Goal: Task Accomplishment & Management: Manage account settings

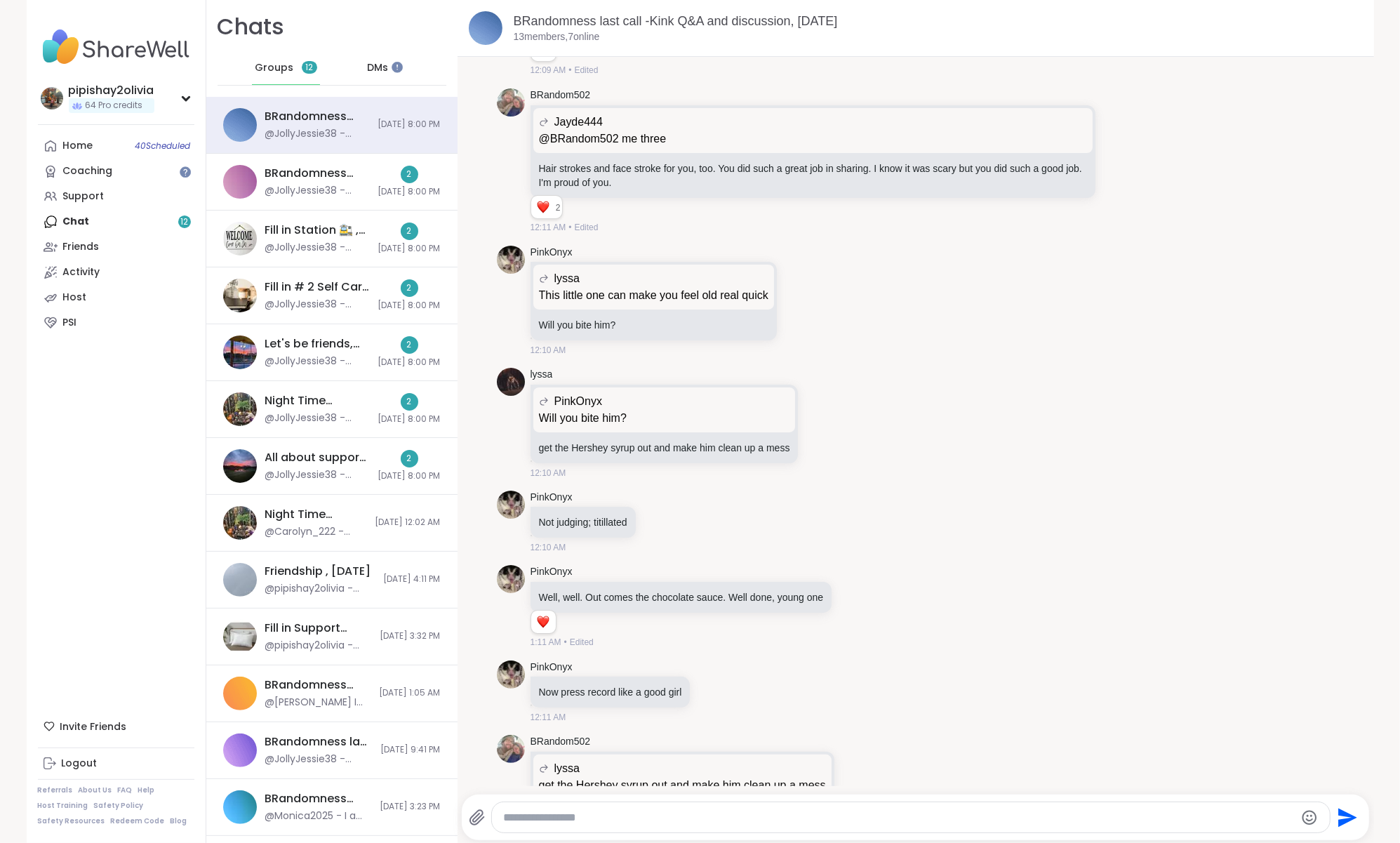
scroll to position [11535, 0]
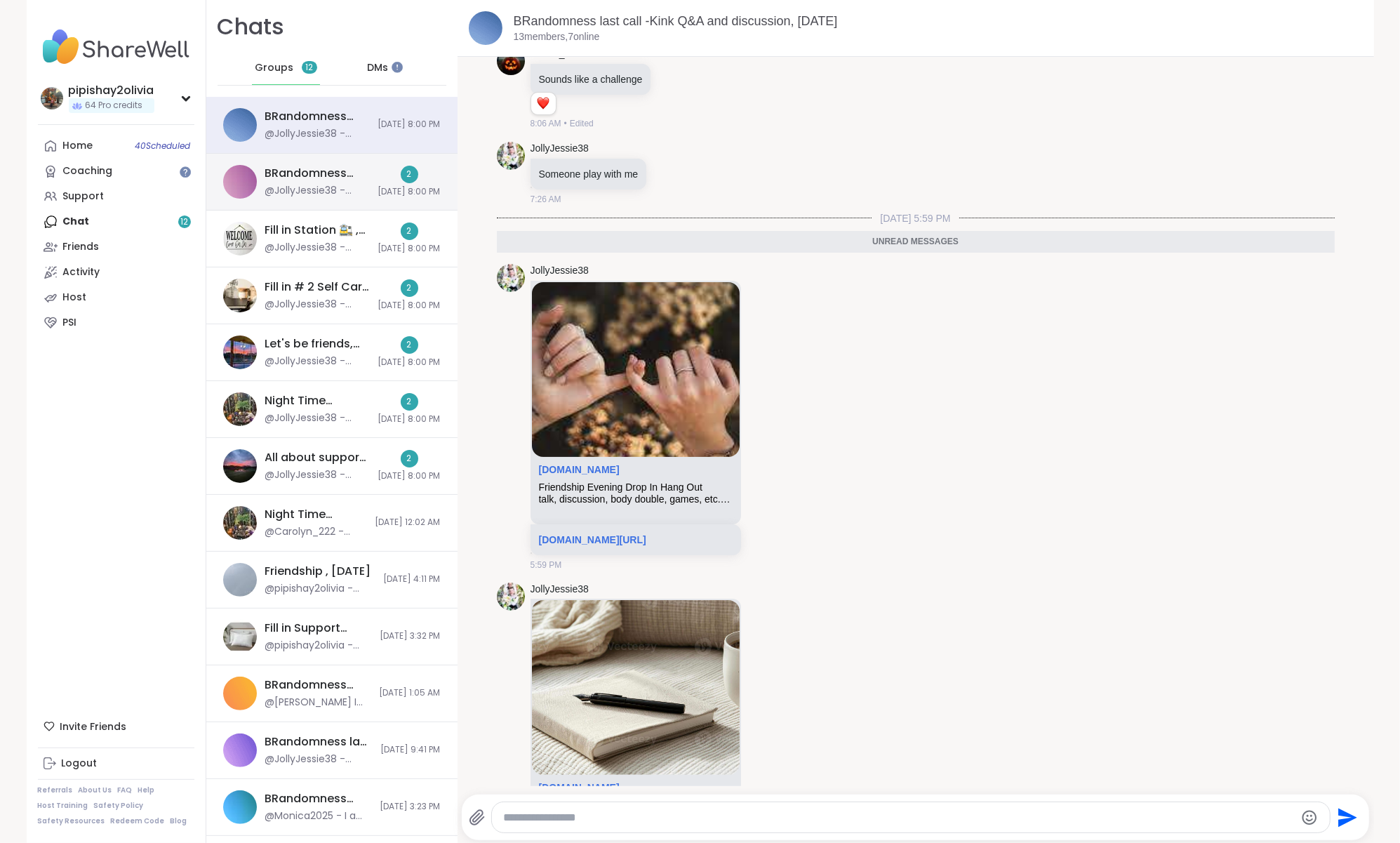
click at [293, 181] on div "BRandomness Ohana Open Forum, [DATE] @JollyJessie38 - [URL][DOMAIN_NAME]" at bounding box center [317, 182] width 105 height 32
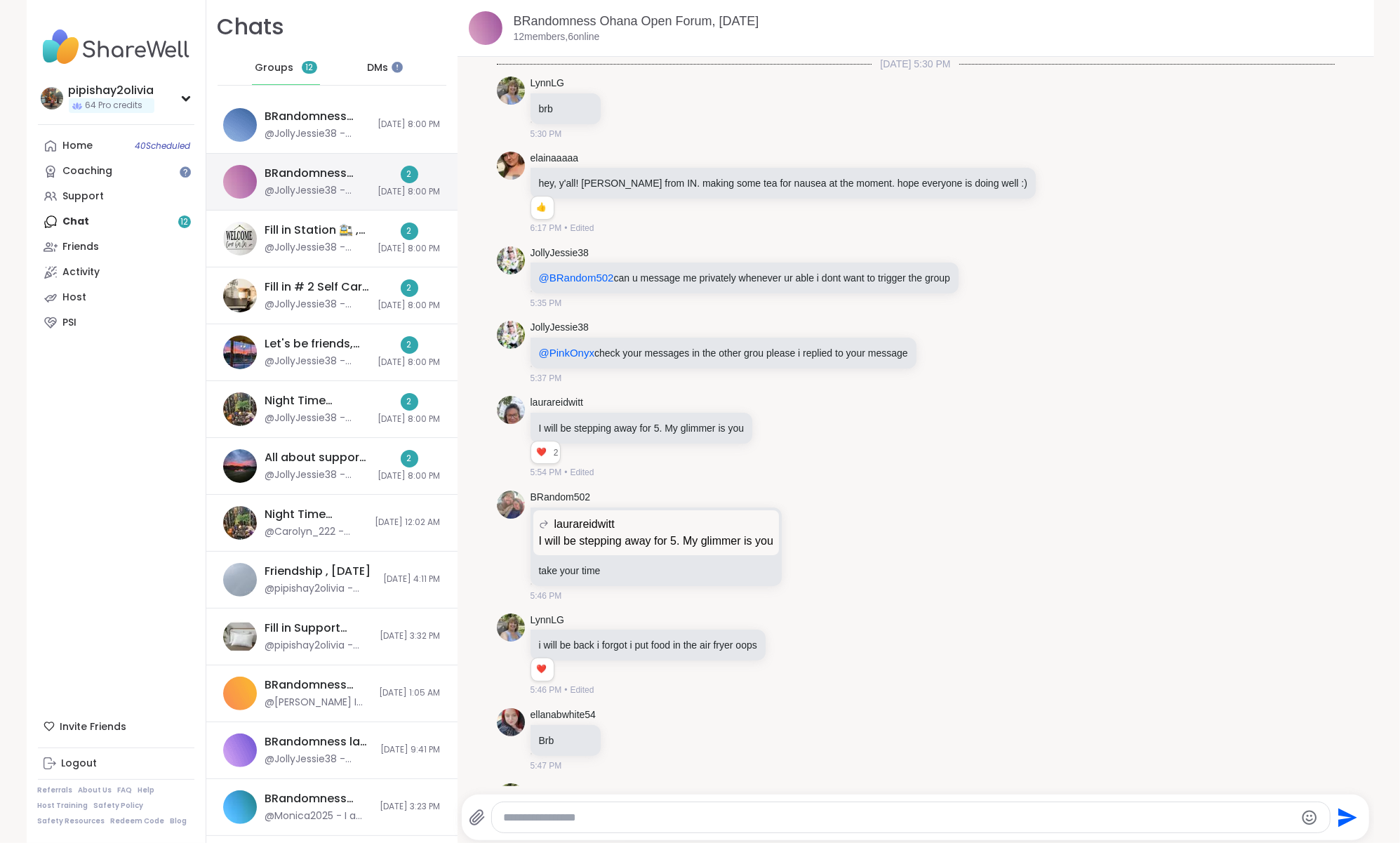
scroll to position [1905, 0]
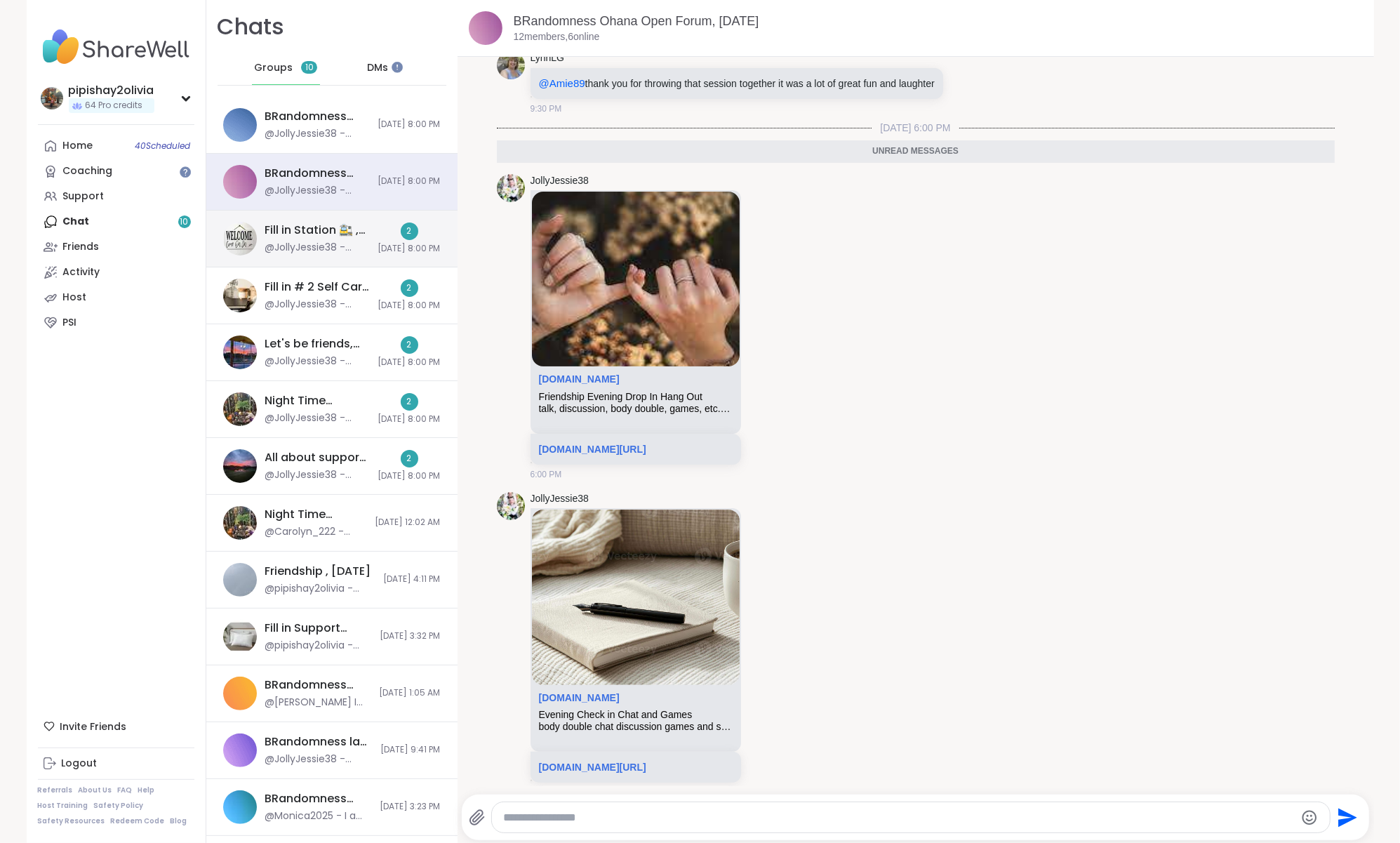
click at [303, 247] on div "@JollyJessie38 - [URL][DOMAIN_NAME]" at bounding box center [317, 248] width 105 height 14
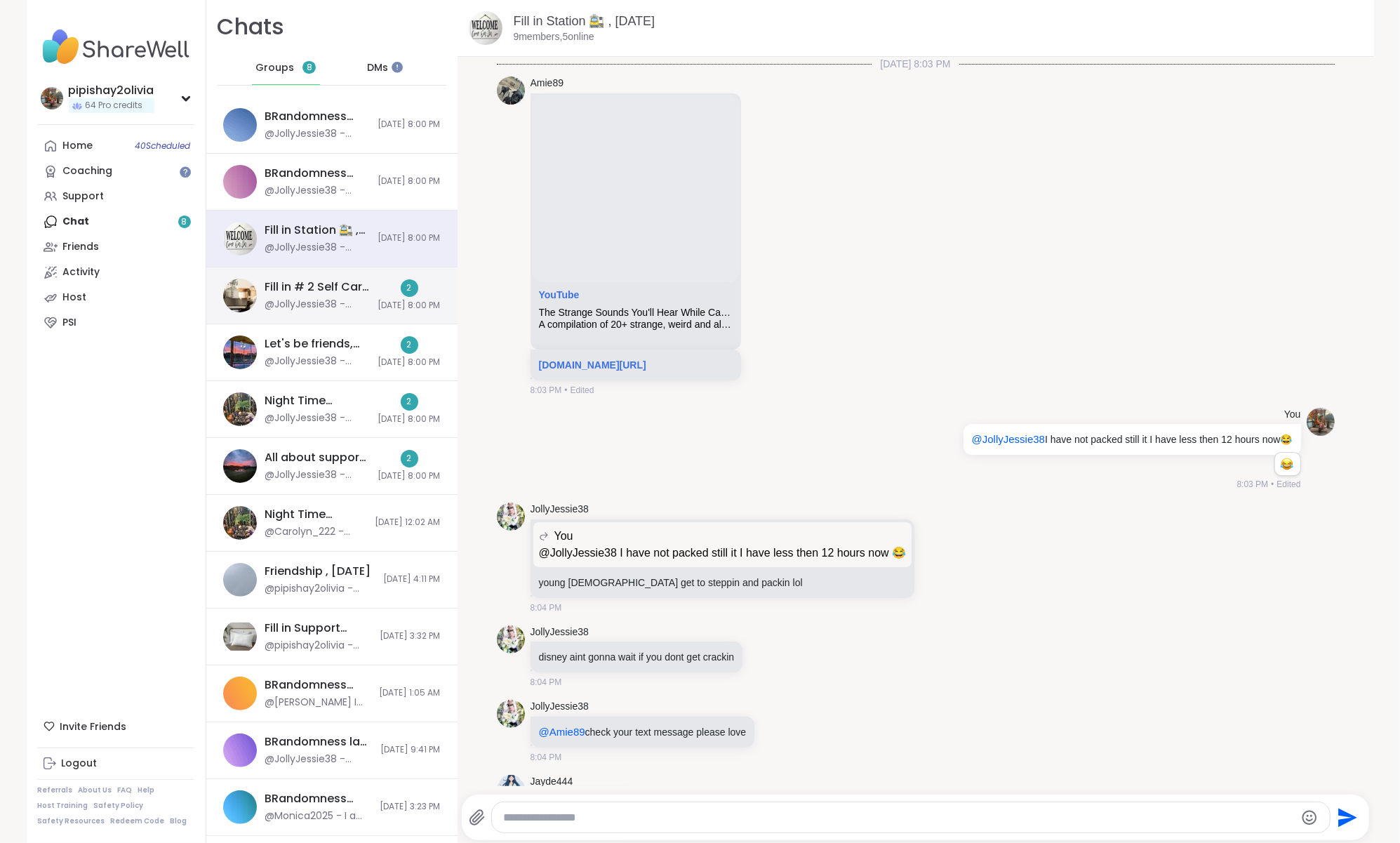
click at [309, 303] on div "@JollyJessie38 - [URL][DOMAIN_NAME]" at bounding box center [317, 304] width 105 height 14
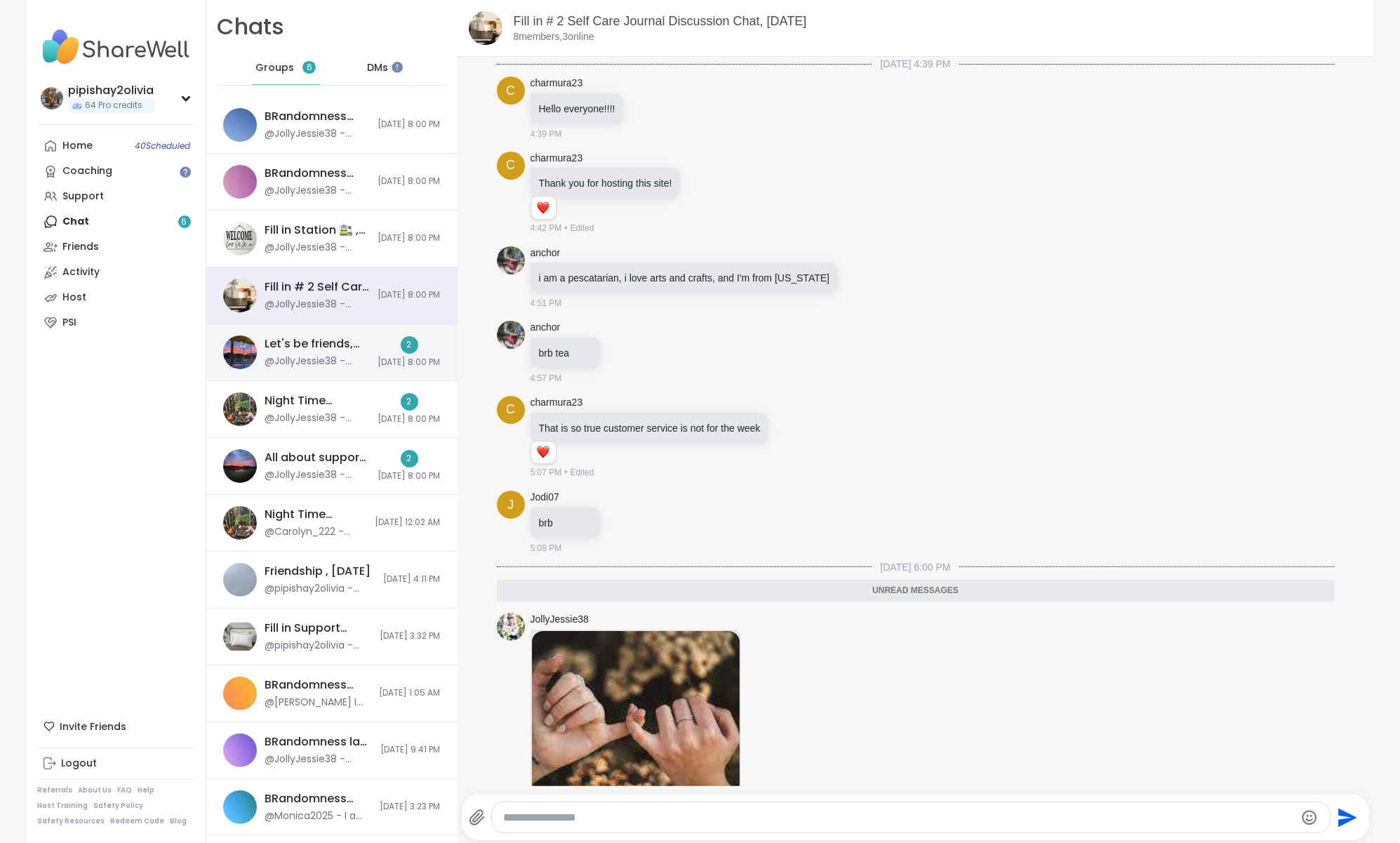
click at [306, 361] on div "@JollyJessie38 - [URL][DOMAIN_NAME]" at bounding box center [317, 361] width 105 height 14
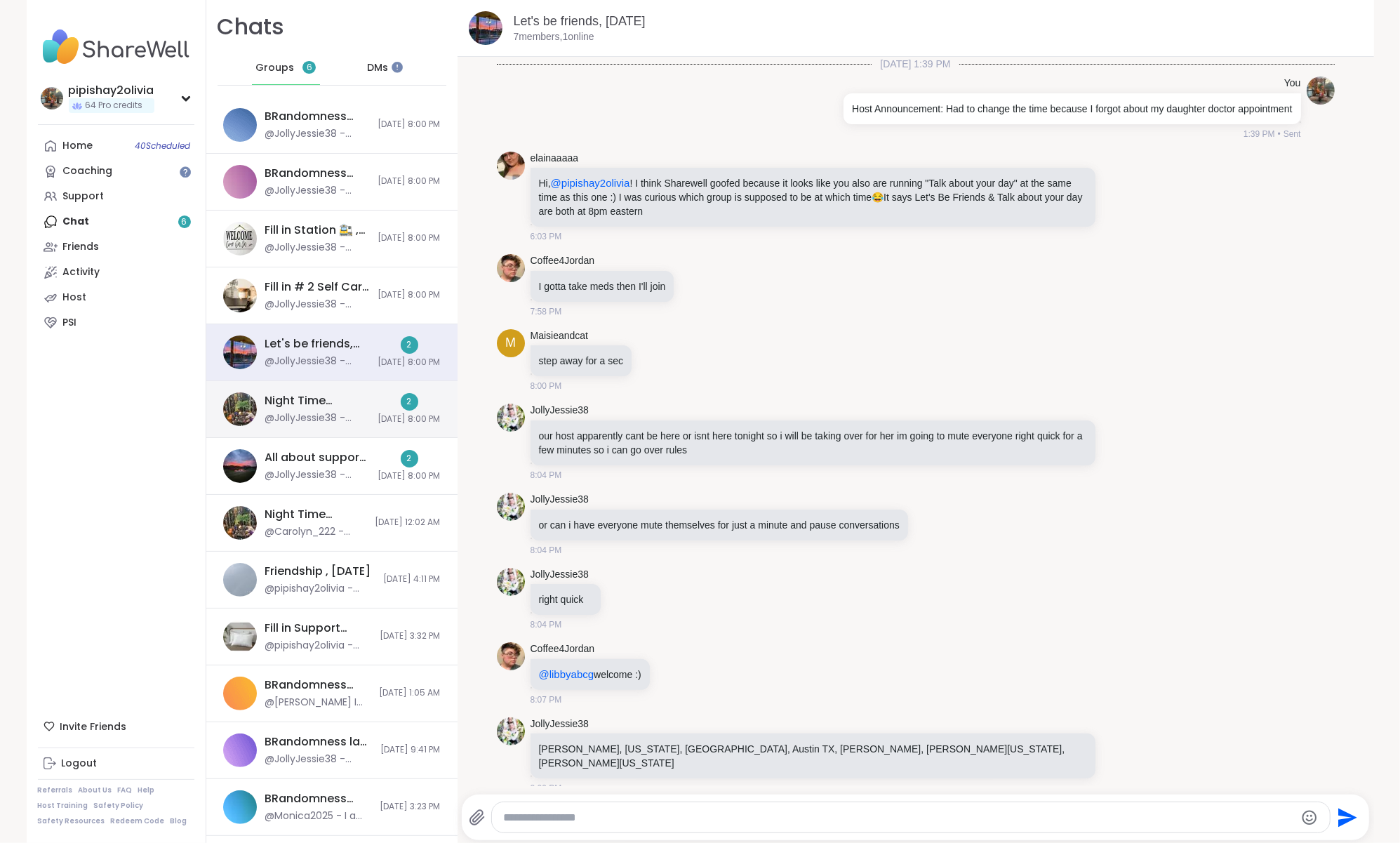
scroll to position [2958, 0]
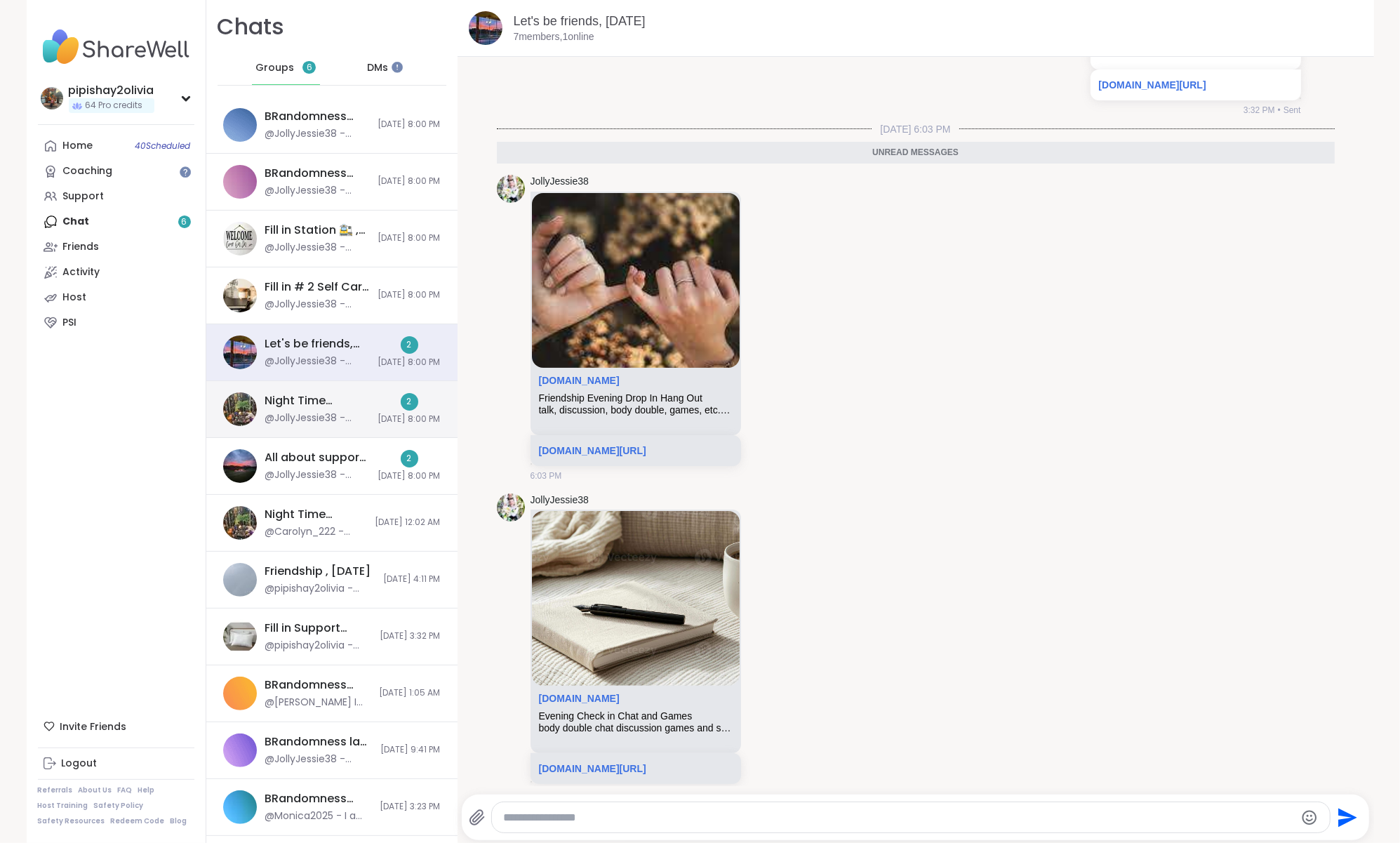
click at [306, 407] on div "Night Time Reflection and/or Body Doubling, [DATE]" at bounding box center [317, 400] width 105 height 15
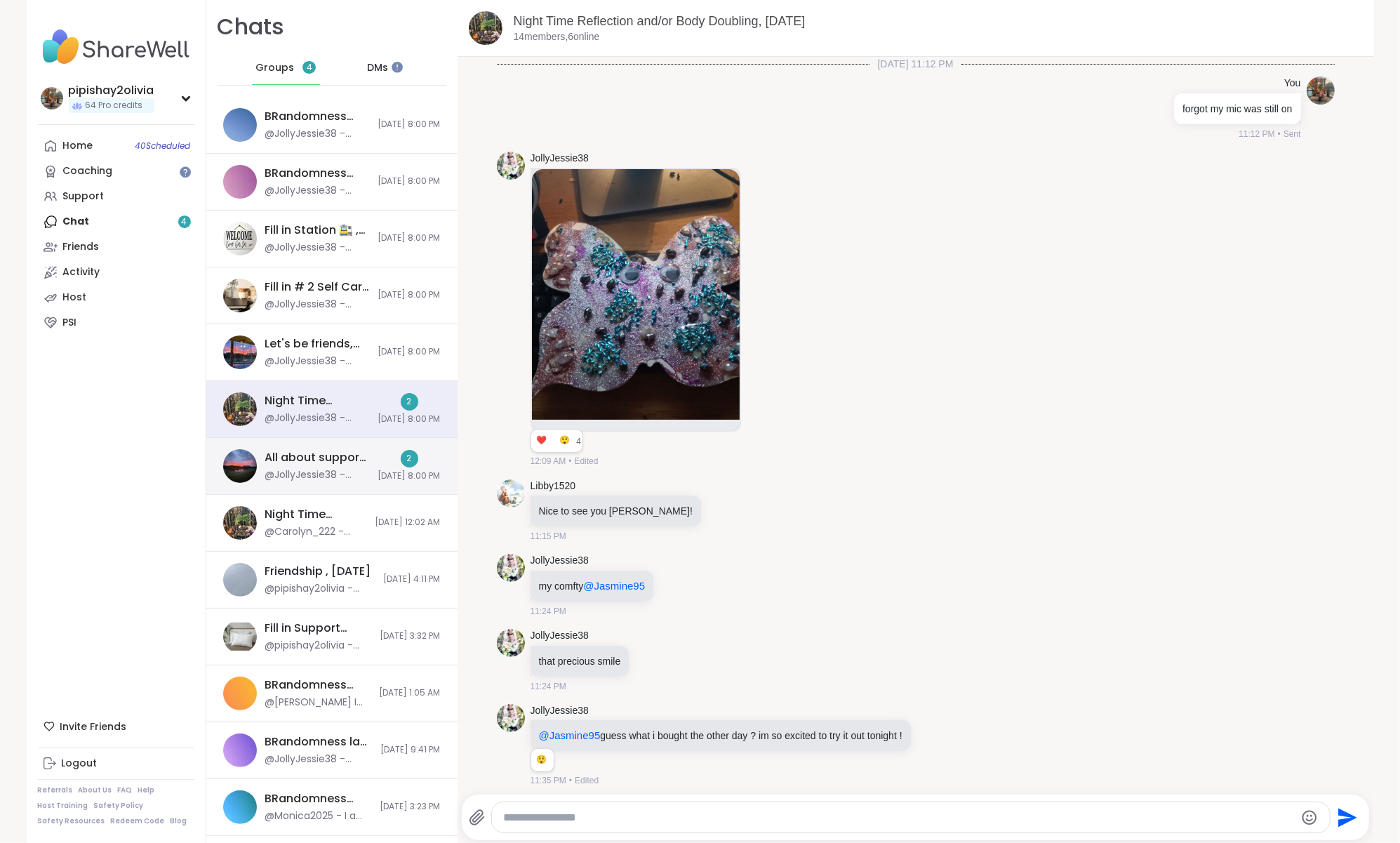
scroll to position [3489, 0]
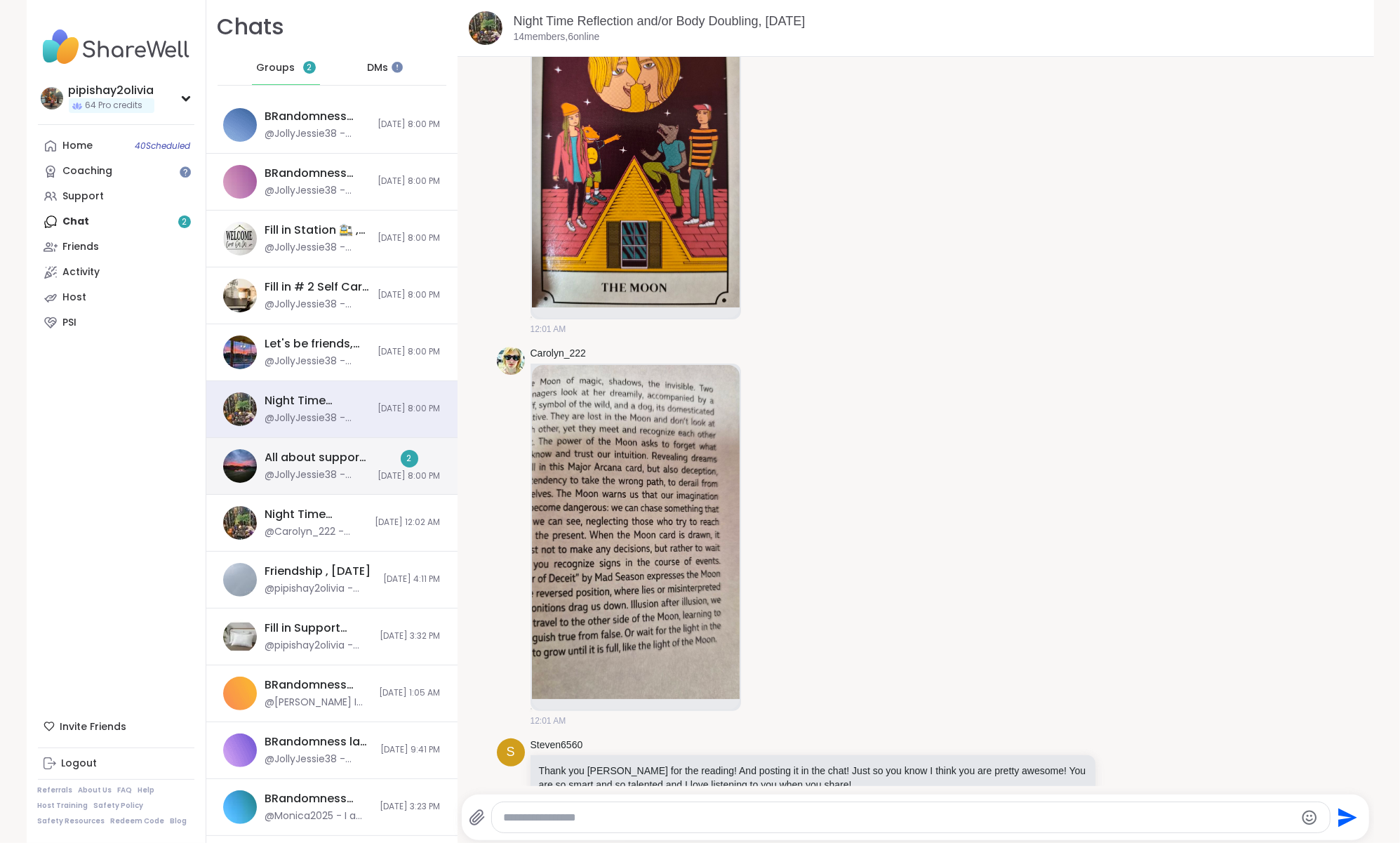
click at [311, 448] on div "All about support , [DATE] @JollyJessie38 - [URL][DOMAIN_NAME] 2 [DATE] 8:00 PM" at bounding box center [332, 466] width 251 height 57
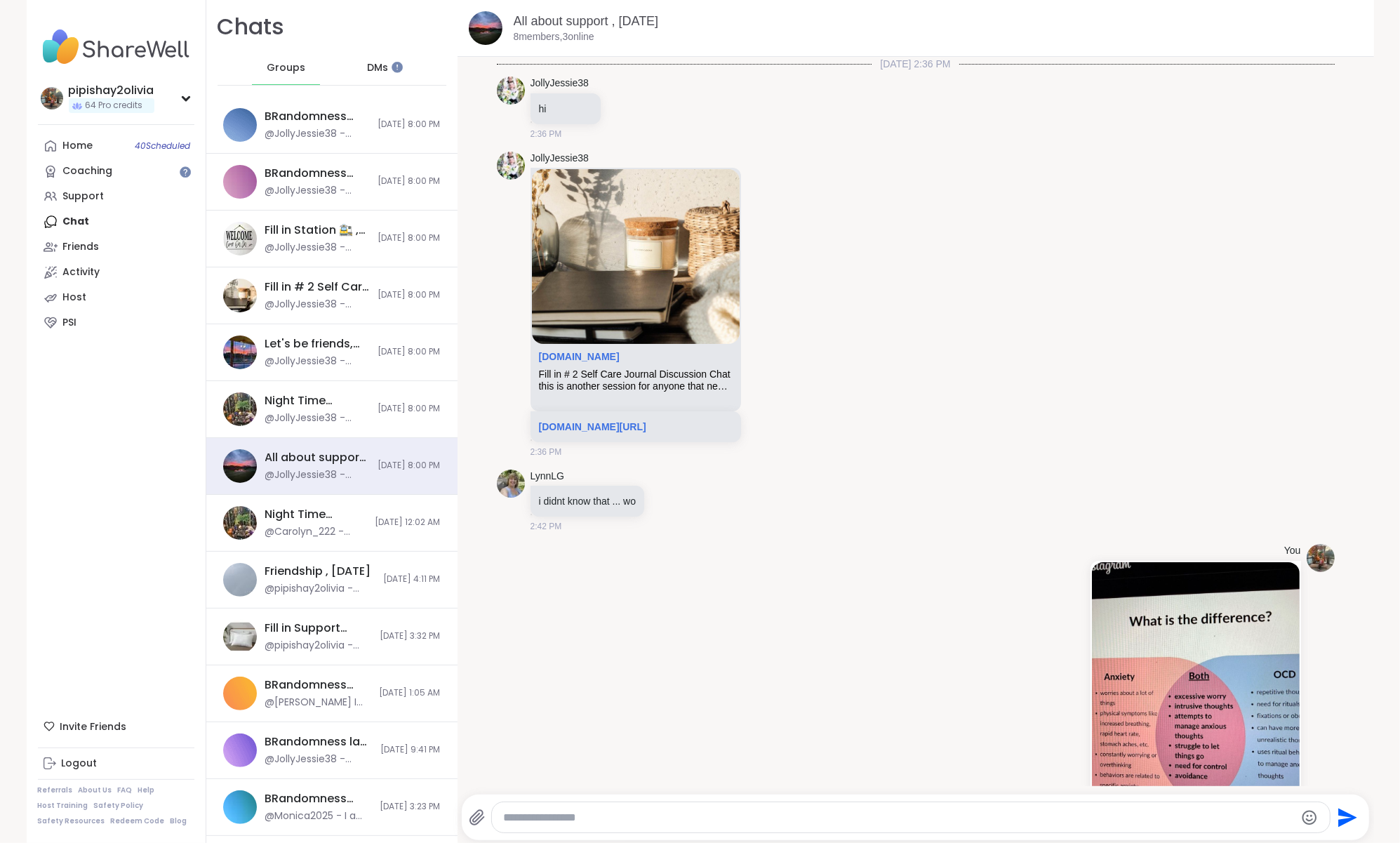
scroll to position [3103, 0]
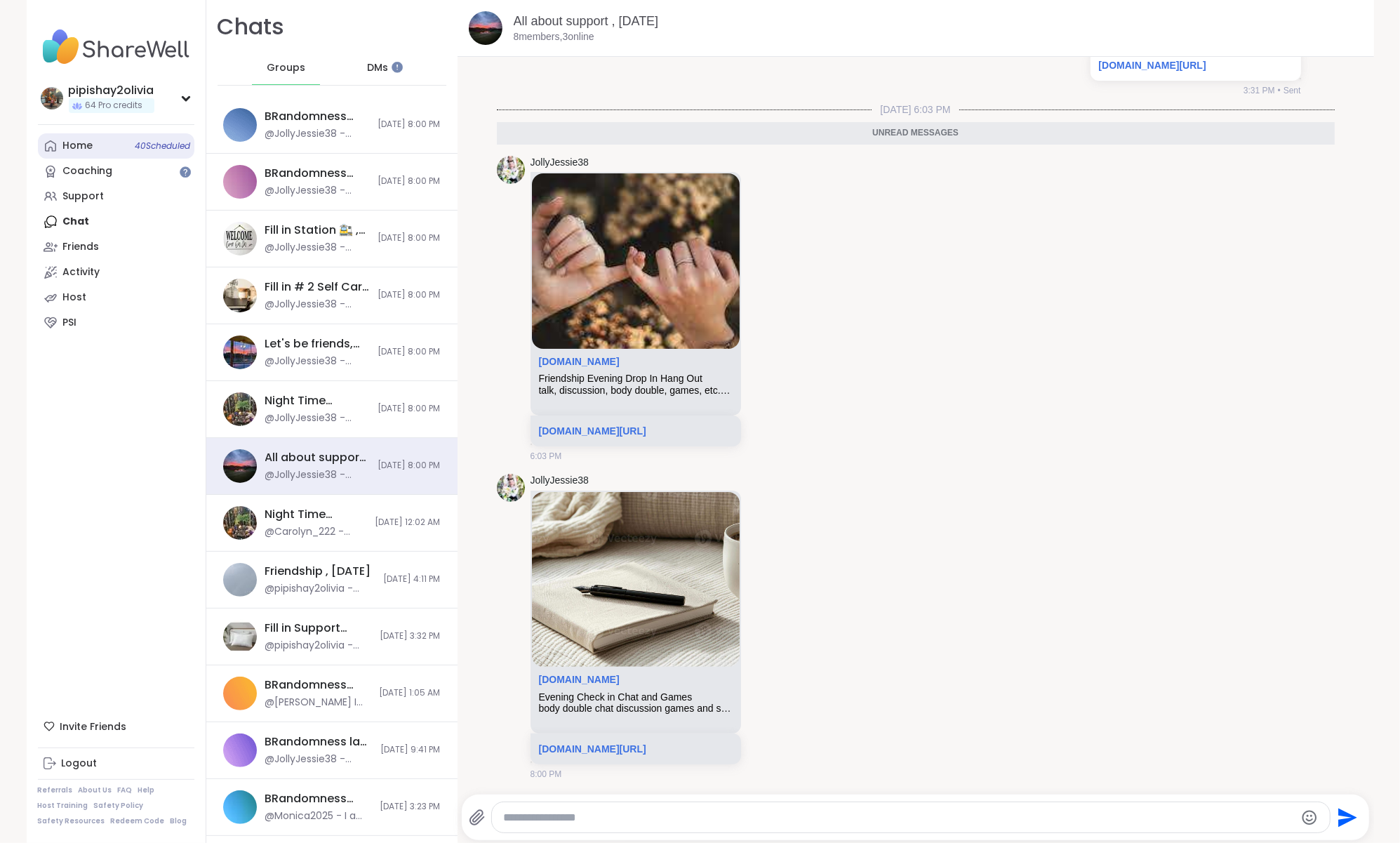
click at [107, 135] on link "Home 40 Scheduled" at bounding box center [116, 146] width 157 height 25
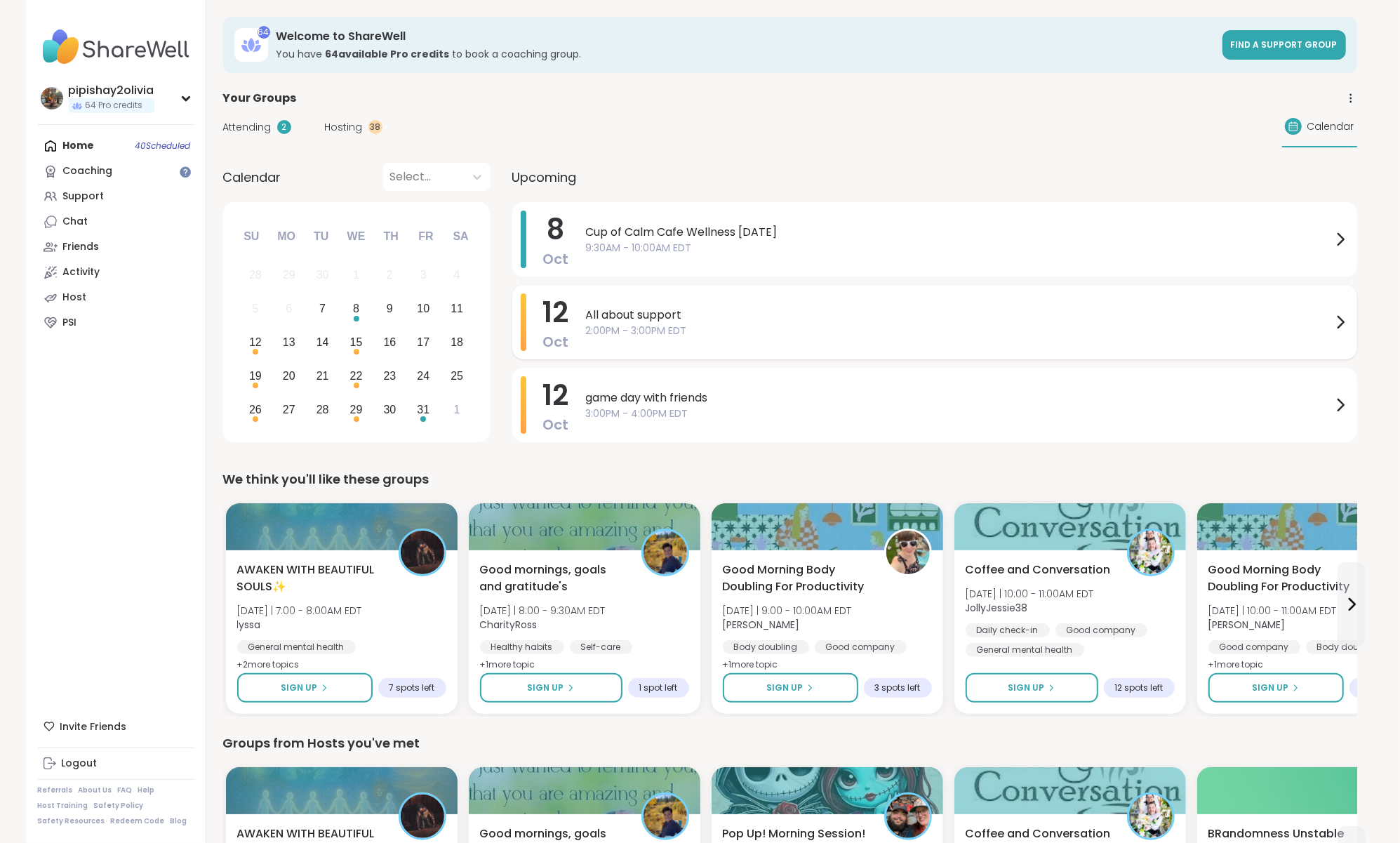
click at [662, 335] on span "2:00PM - 3:00PM EDT" at bounding box center [959, 331] width 746 height 15
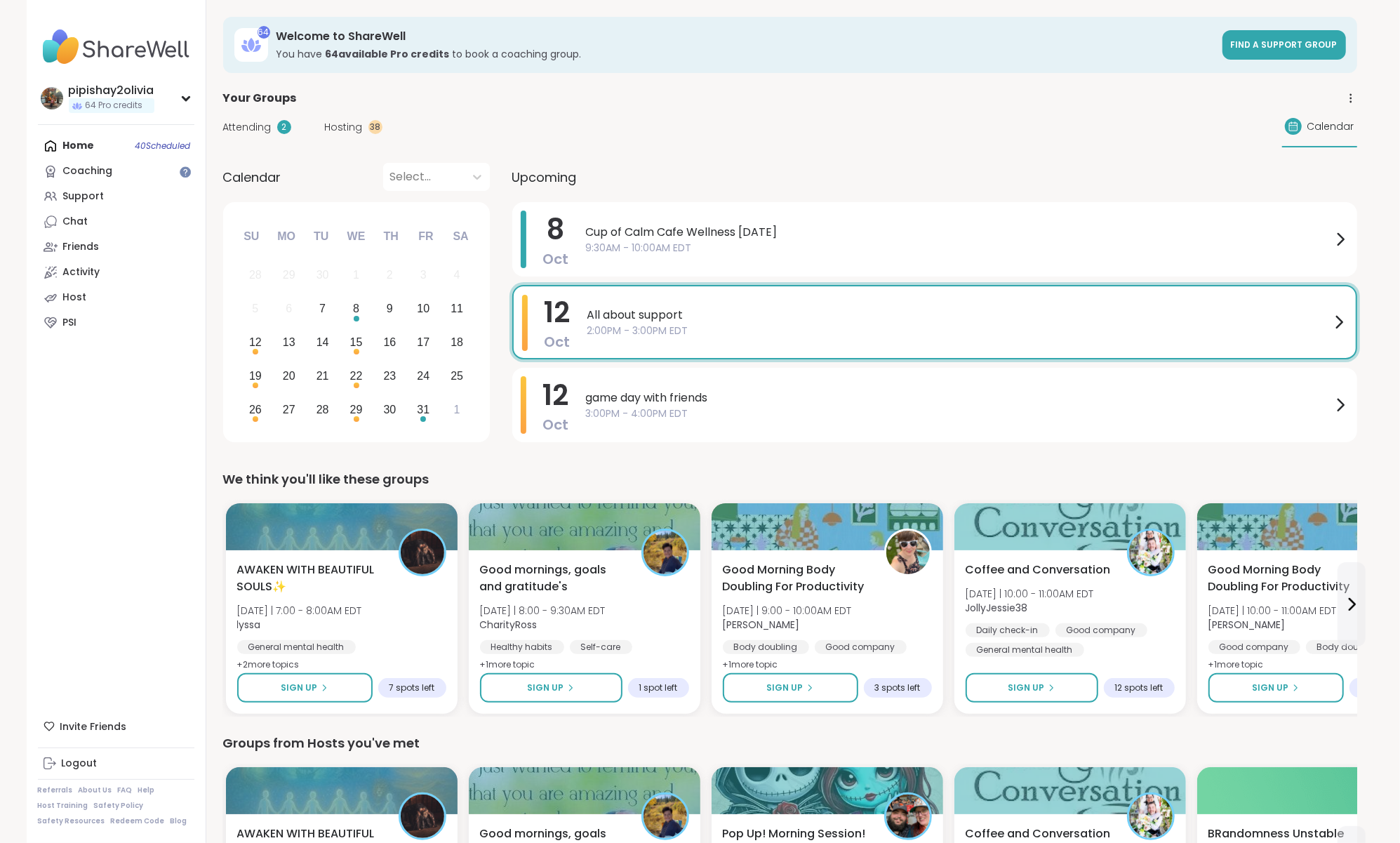
click at [657, 382] on div "game day with friends 3:00PM - 4:00PM EDT" at bounding box center [967, 404] width 763 height 57
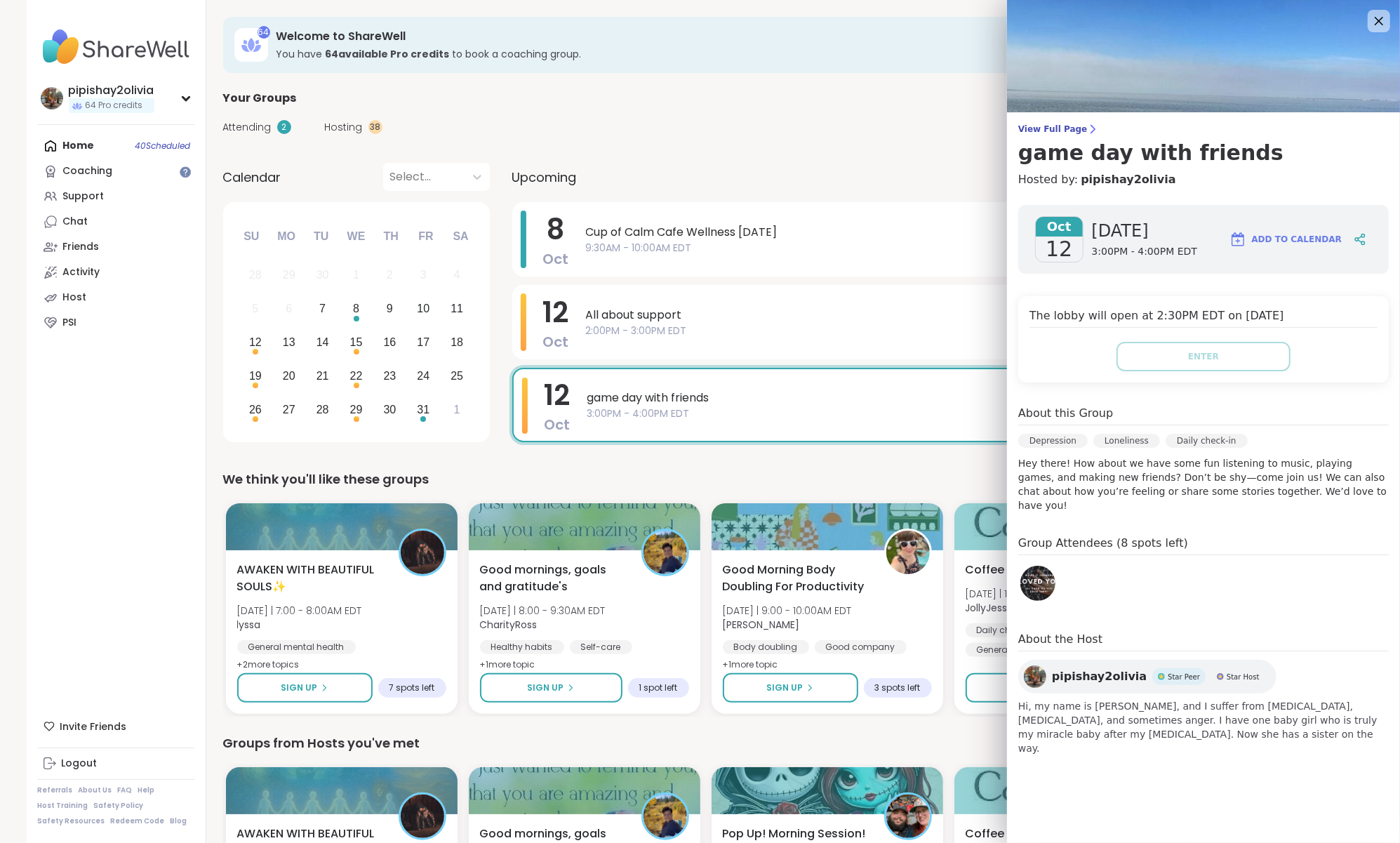
click at [512, 483] on div "We think you'll like these groups" at bounding box center [790, 479] width 1134 height 20
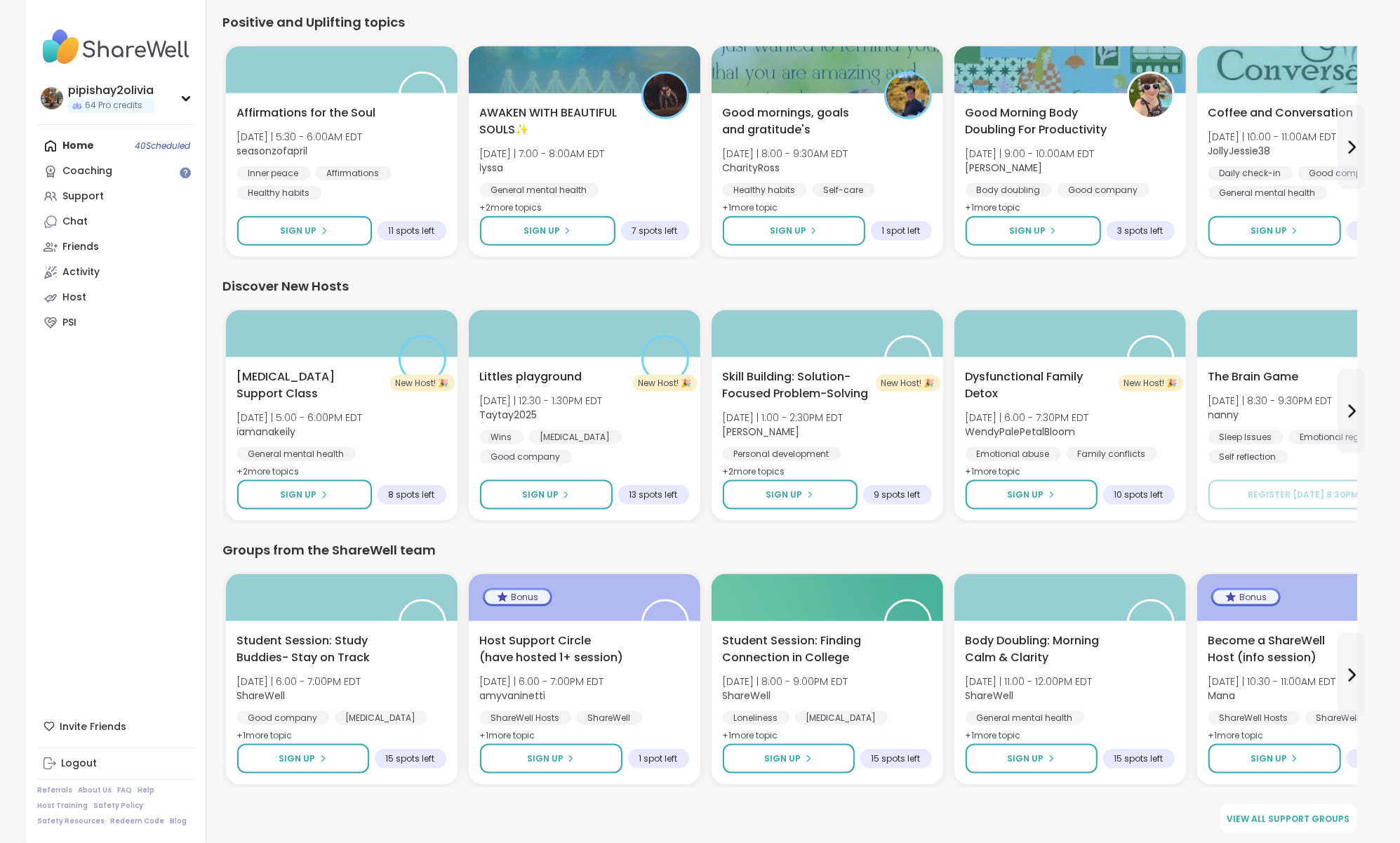
scroll to position [1512, 0]
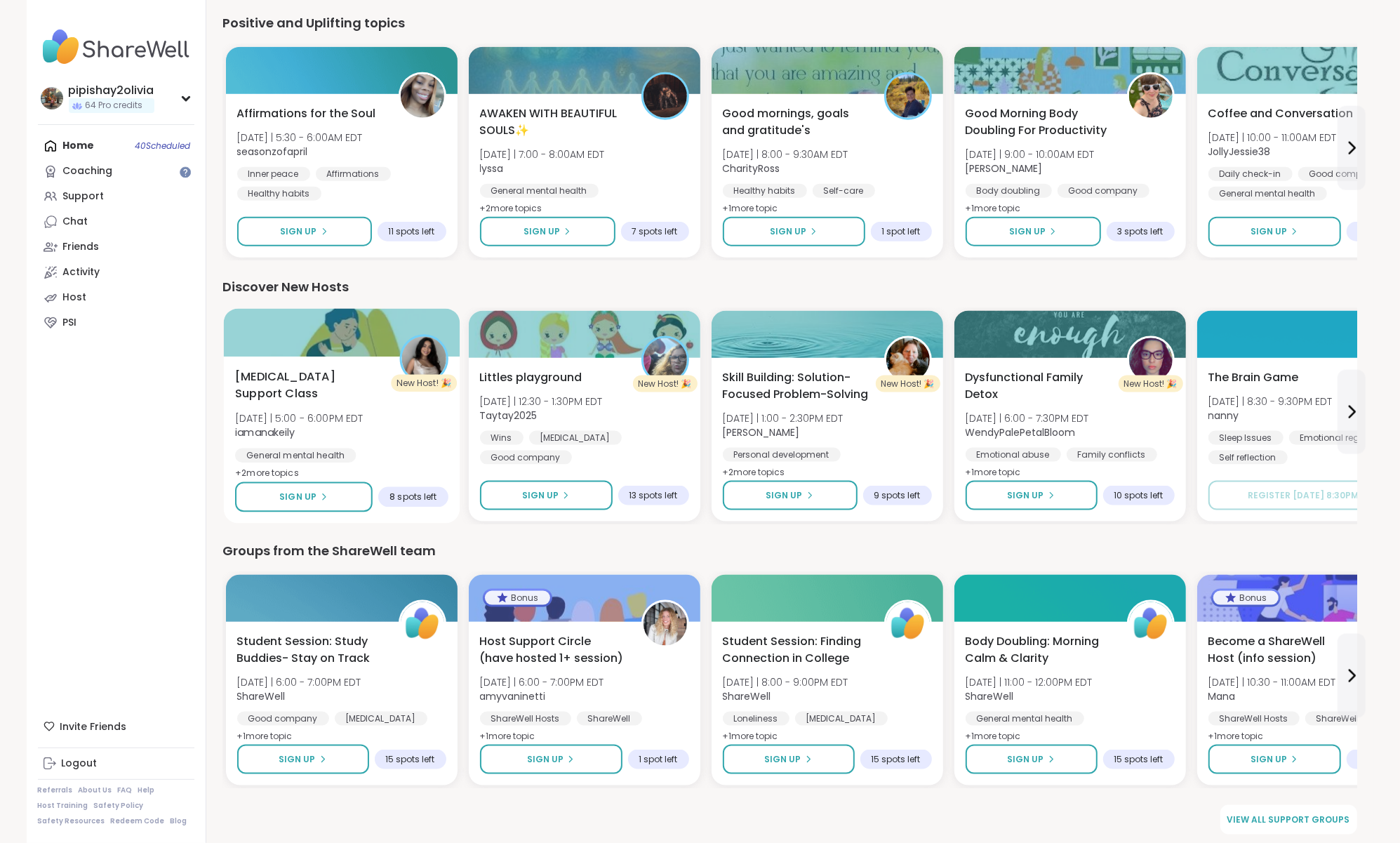
click at [359, 403] on div "[MEDICAL_DATA] Support Class [DATE] | 5:00 - 6:00PM EDT iamanakeily General men…" at bounding box center [342, 425] width 213 height 115
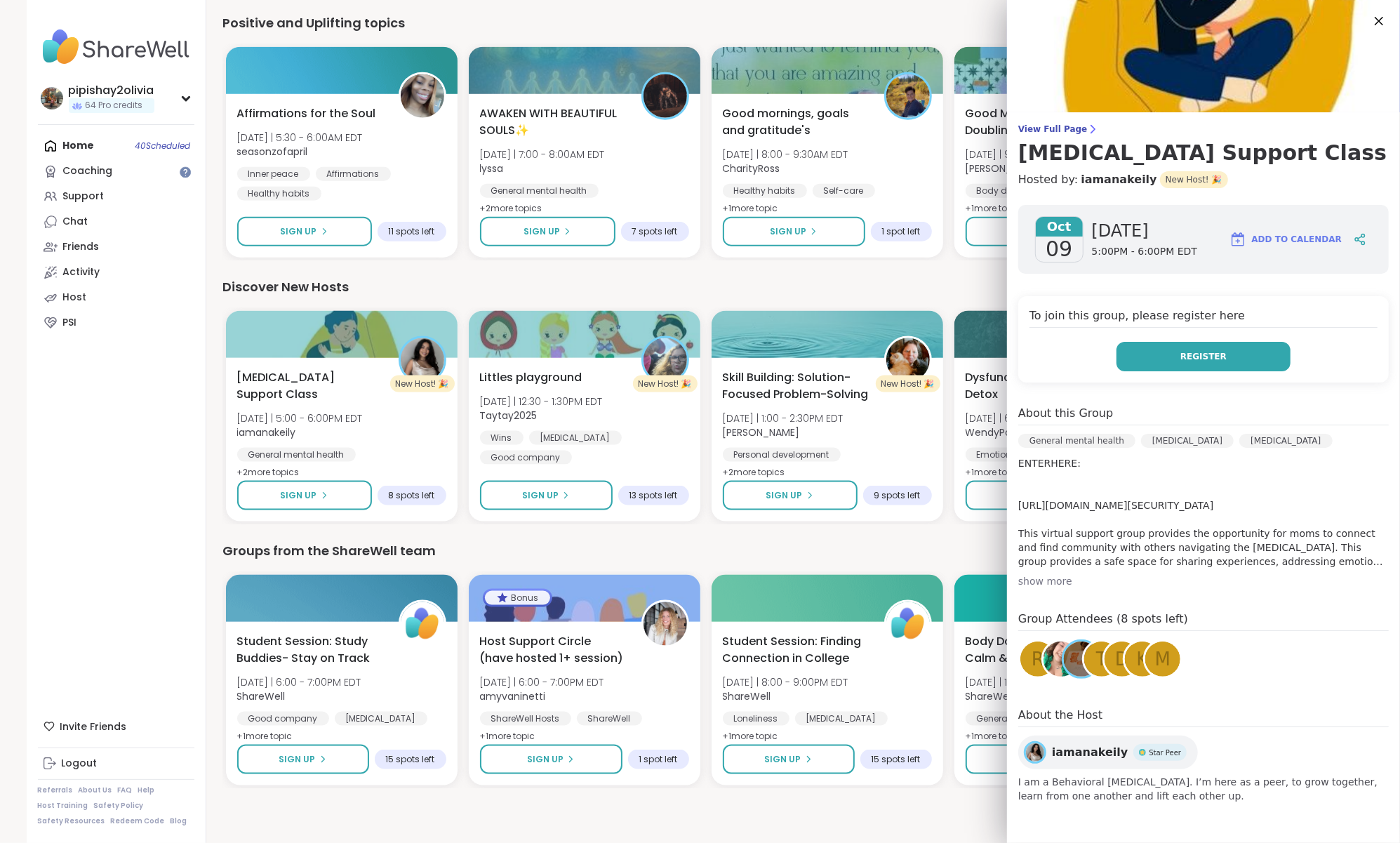
click at [1157, 346] on button "Register" at bounding box center [1204, 357] width 174 height 30
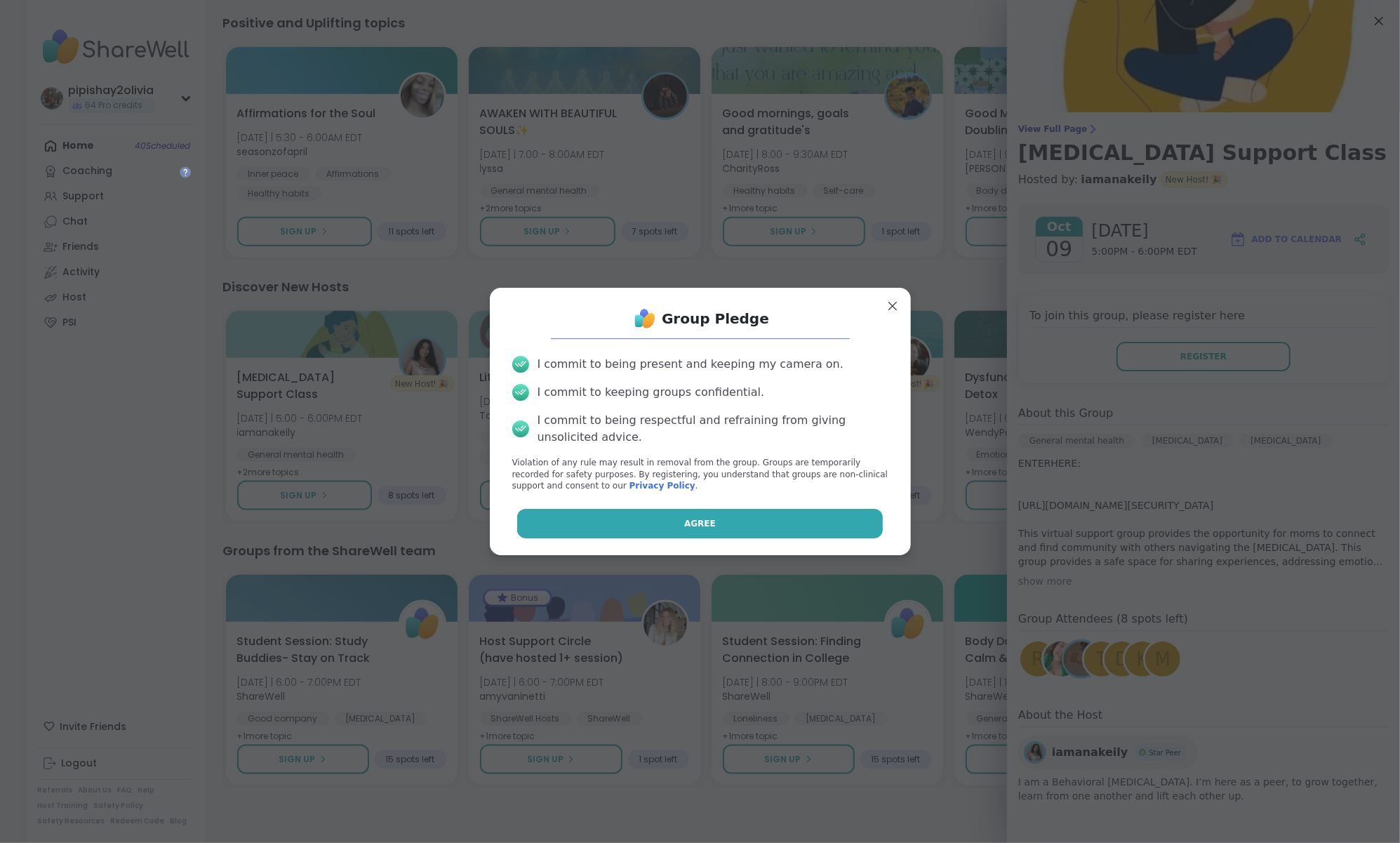
click at [717, 529] on button "Agree" at bounding box center [700, 524] width 366 height 30
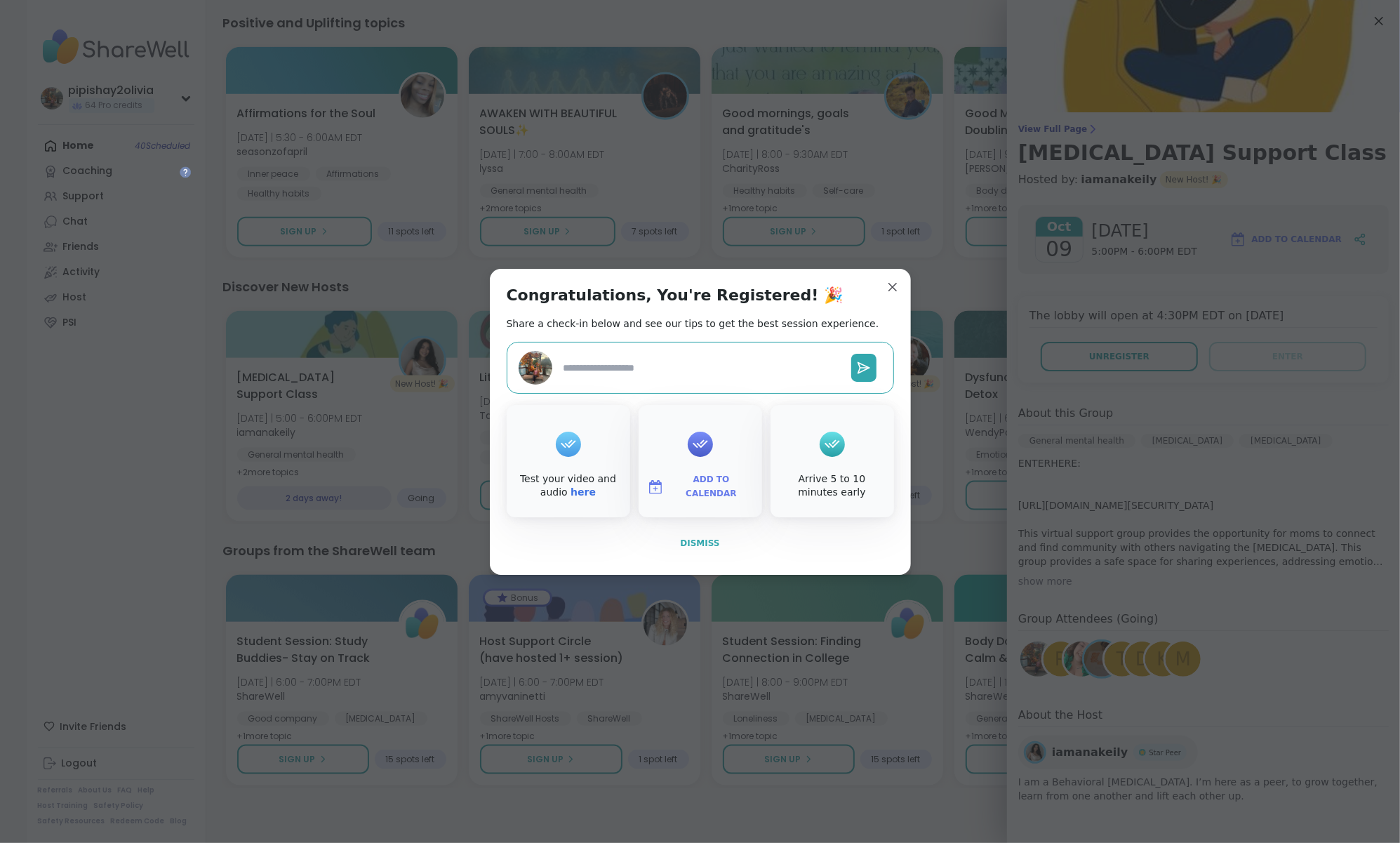
type textarea "*"
click at [713, 533] on button "Dismiss" at bounding box center [701, 543] width 388 height 30
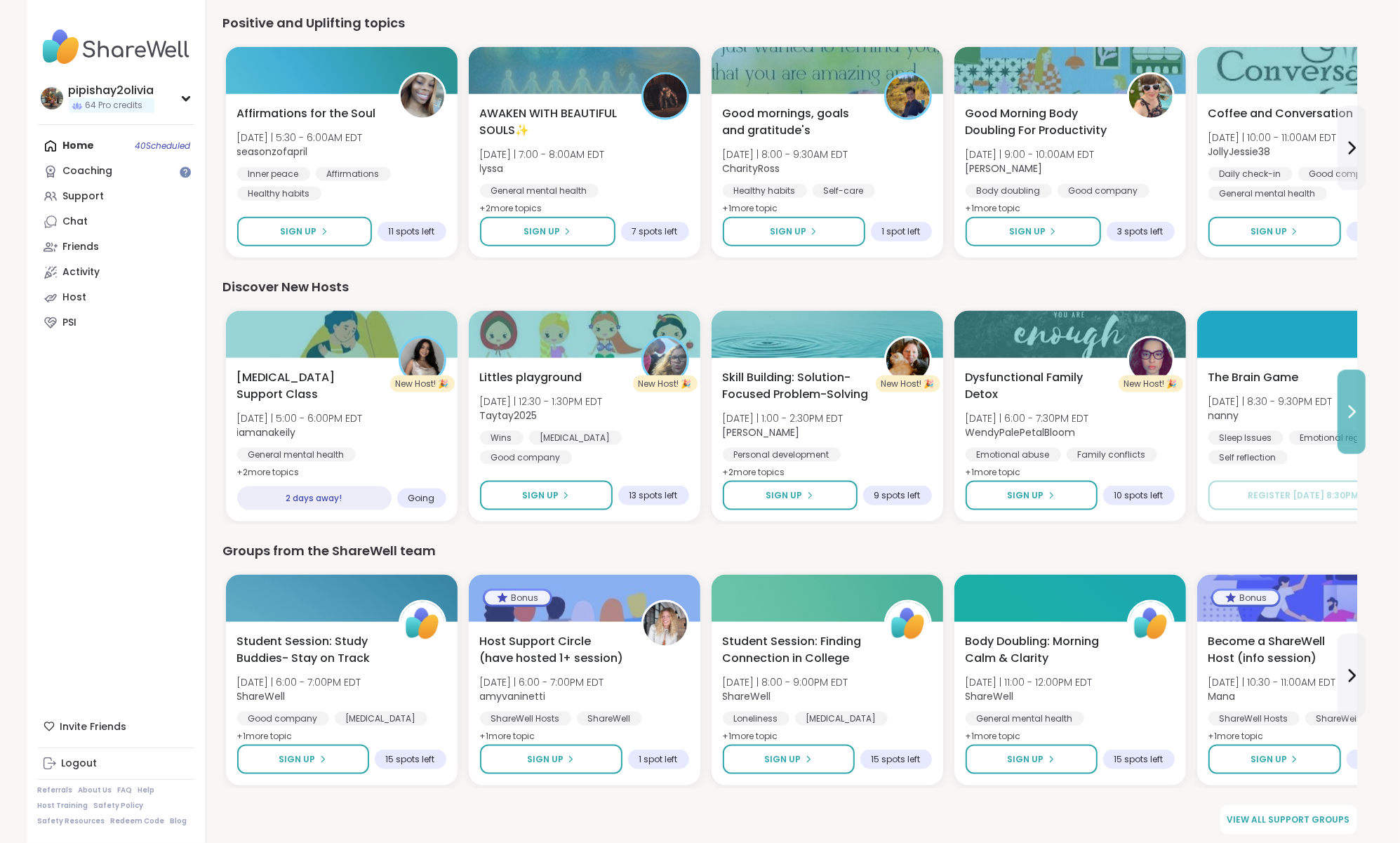
click at [1344, 431] on button at bounding box center [1351, 412] width 28 height 84
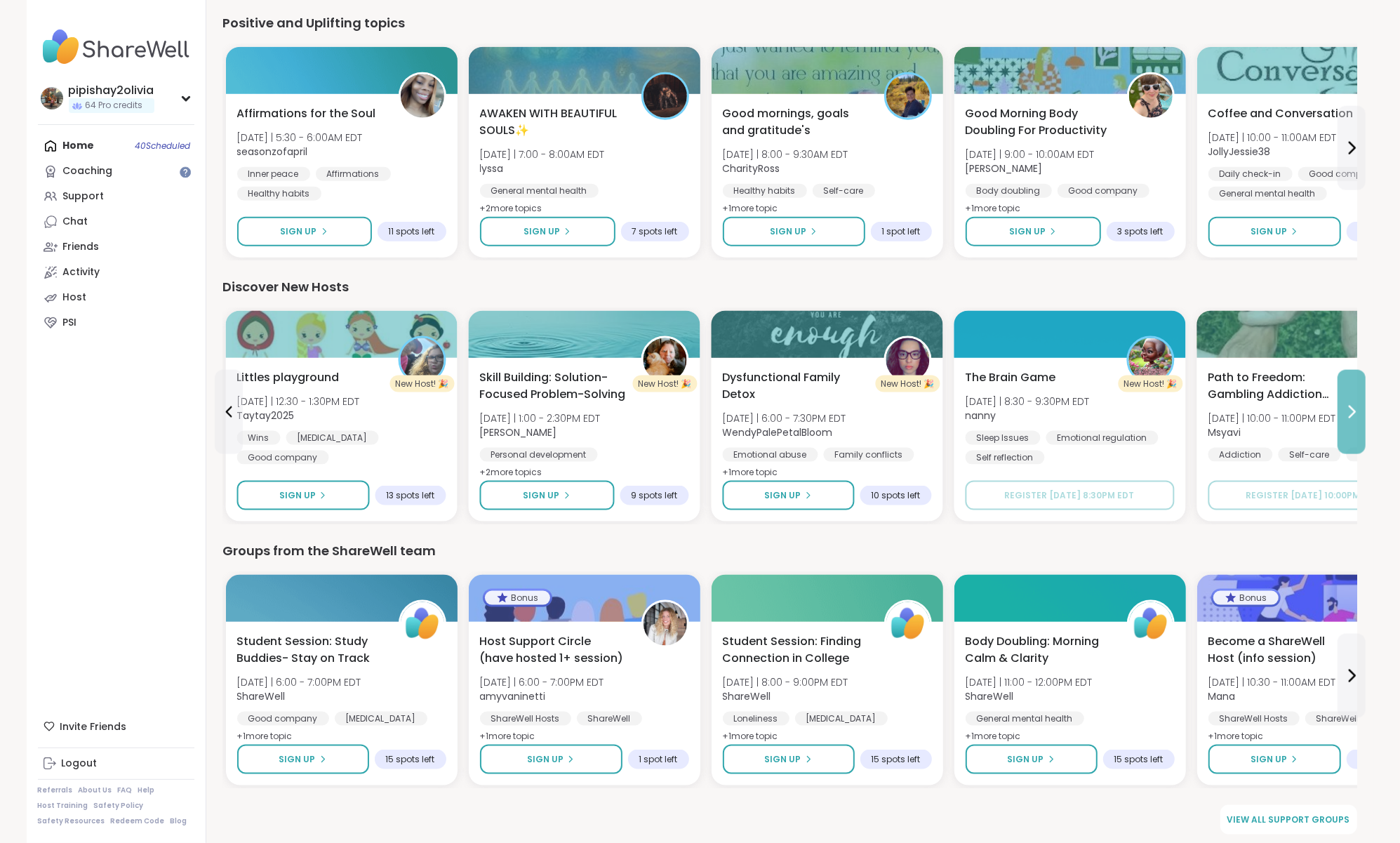
click at [1344, 431] on button at bounding box center [1351, 412] width 28 height 84
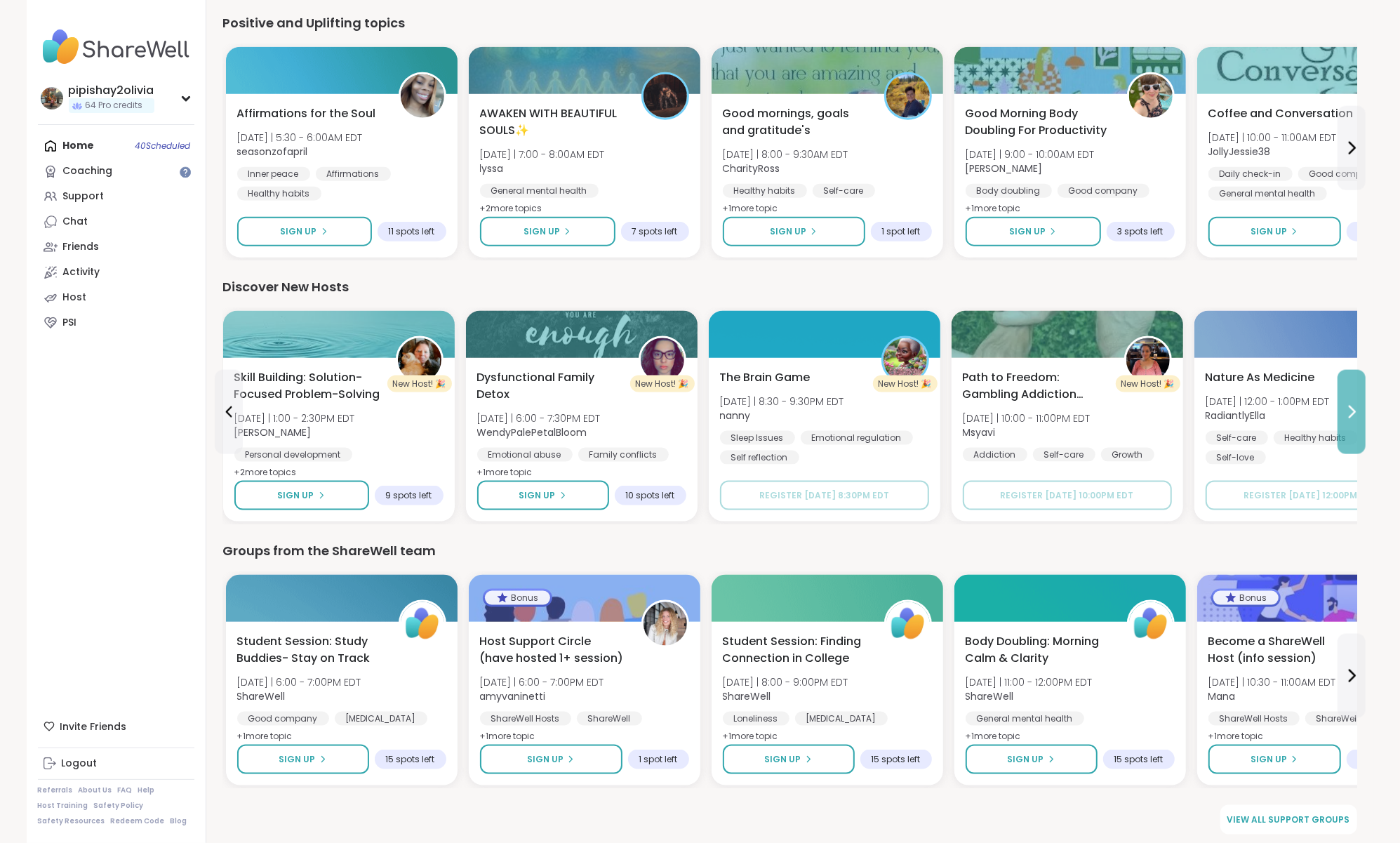
click at [1351, 420] on button at bounding box center [1351, 412] width 28 height 84
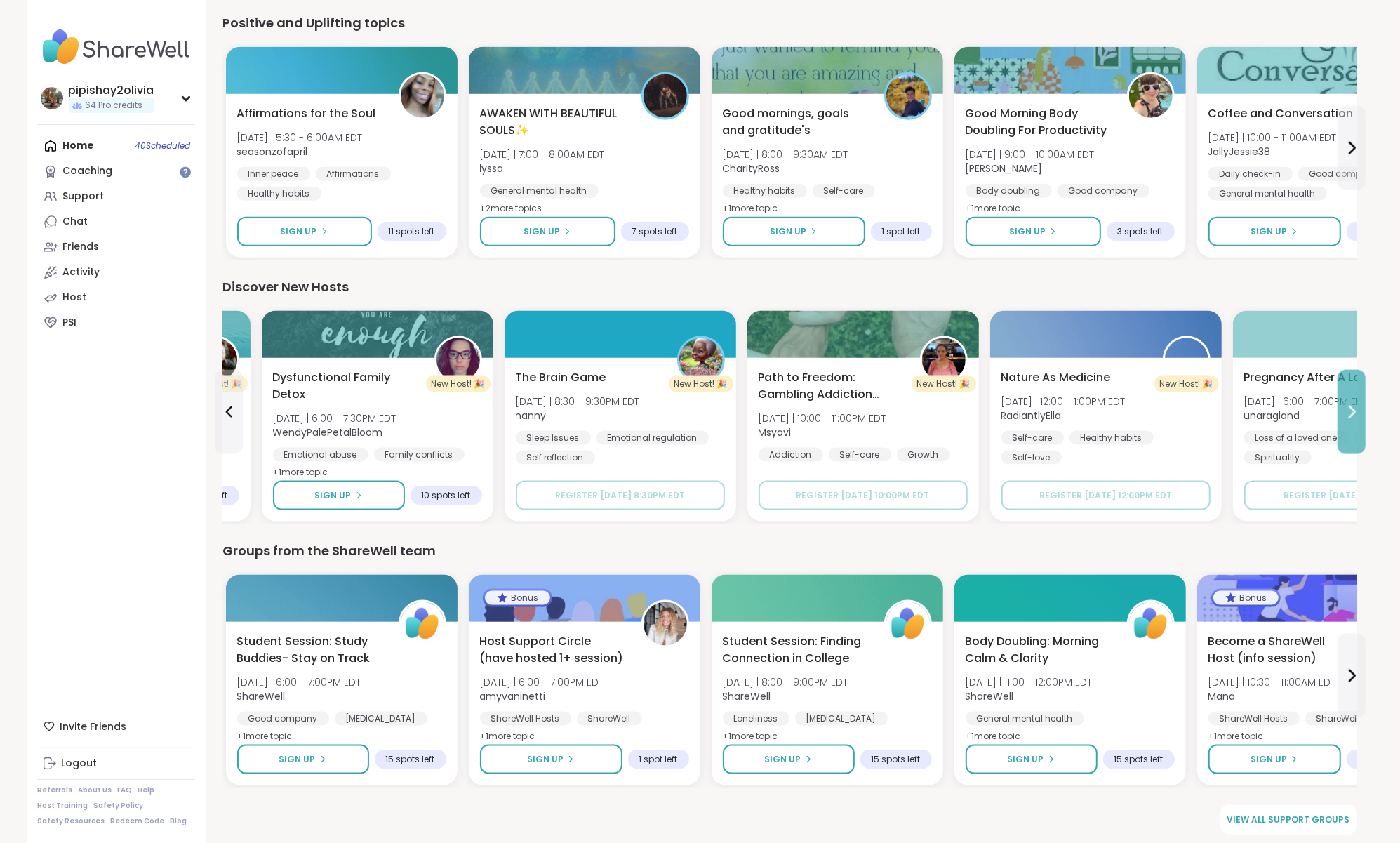
click at [1351, 420] on button at bounding box center [1351, 412] width 28 height 84
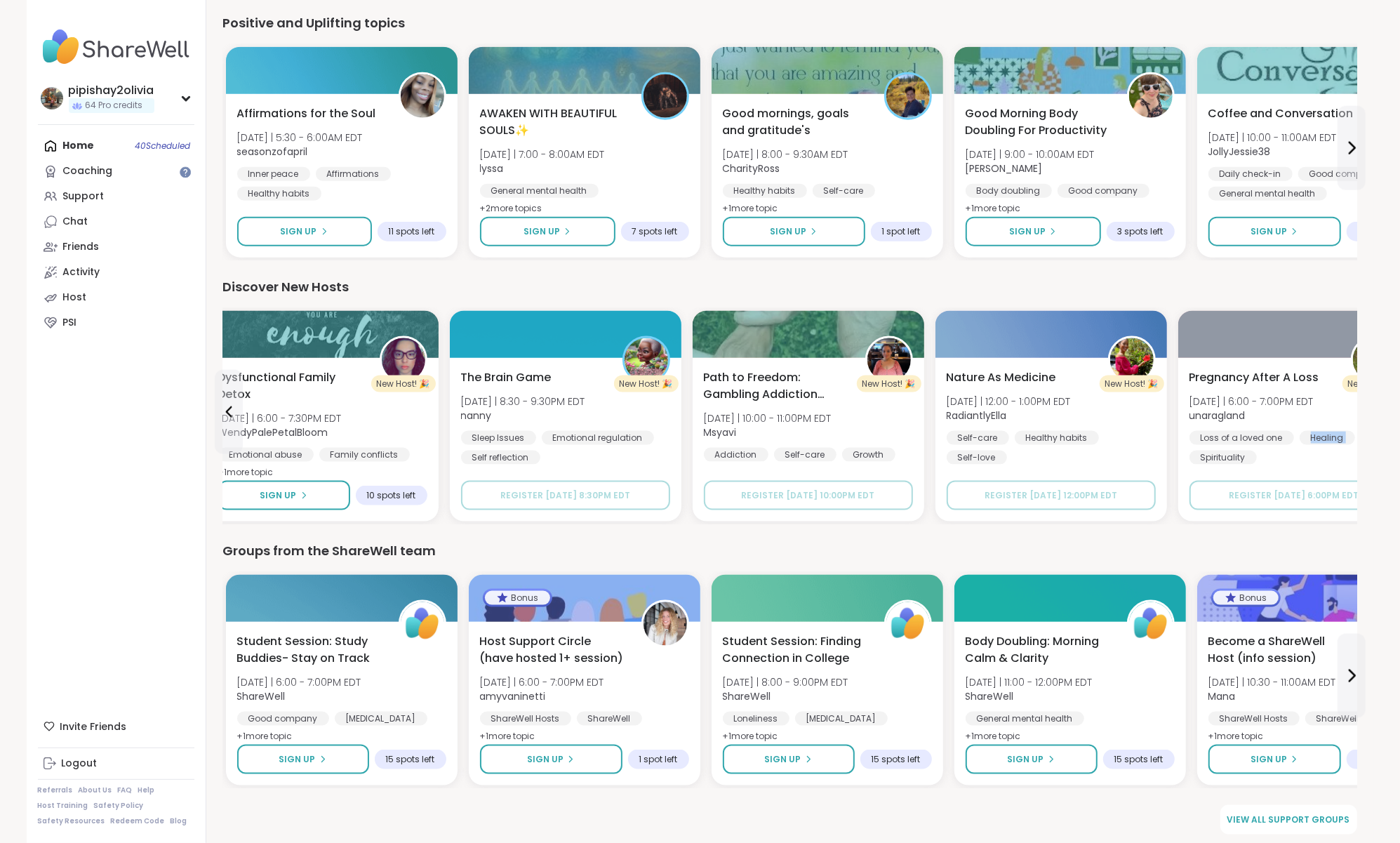
click at [1351, 420] on div "Pregnancy After A Loss [DATE] | 6:00 - 7:00PM EDT unaragland Loss of a loved on…" at bounding box center [1294, 416] width 209 height 95
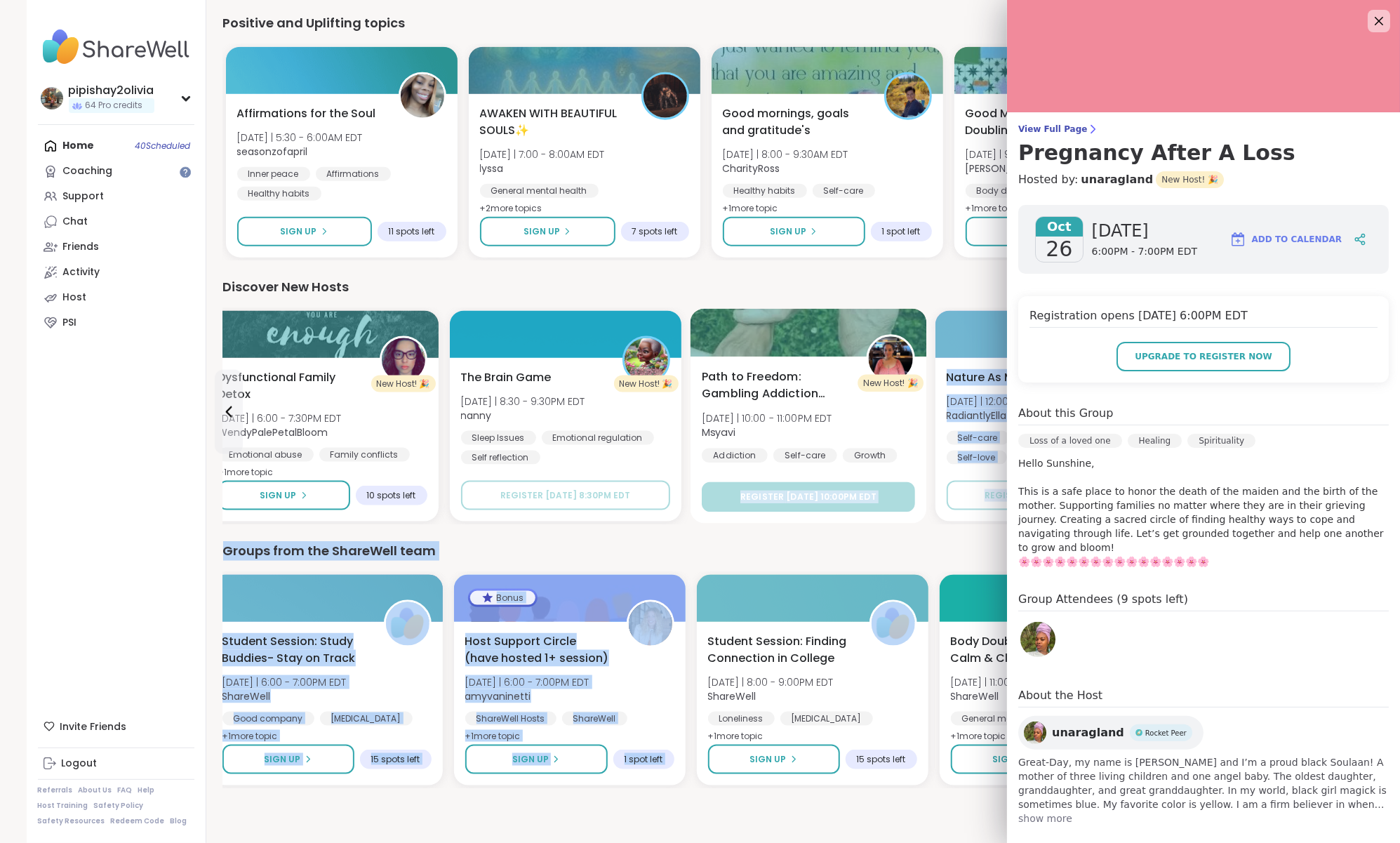
drag, startPoint x: 827, startPoint y: 616, endPoint x: 794, endPoint y: 485, distance: 135.1
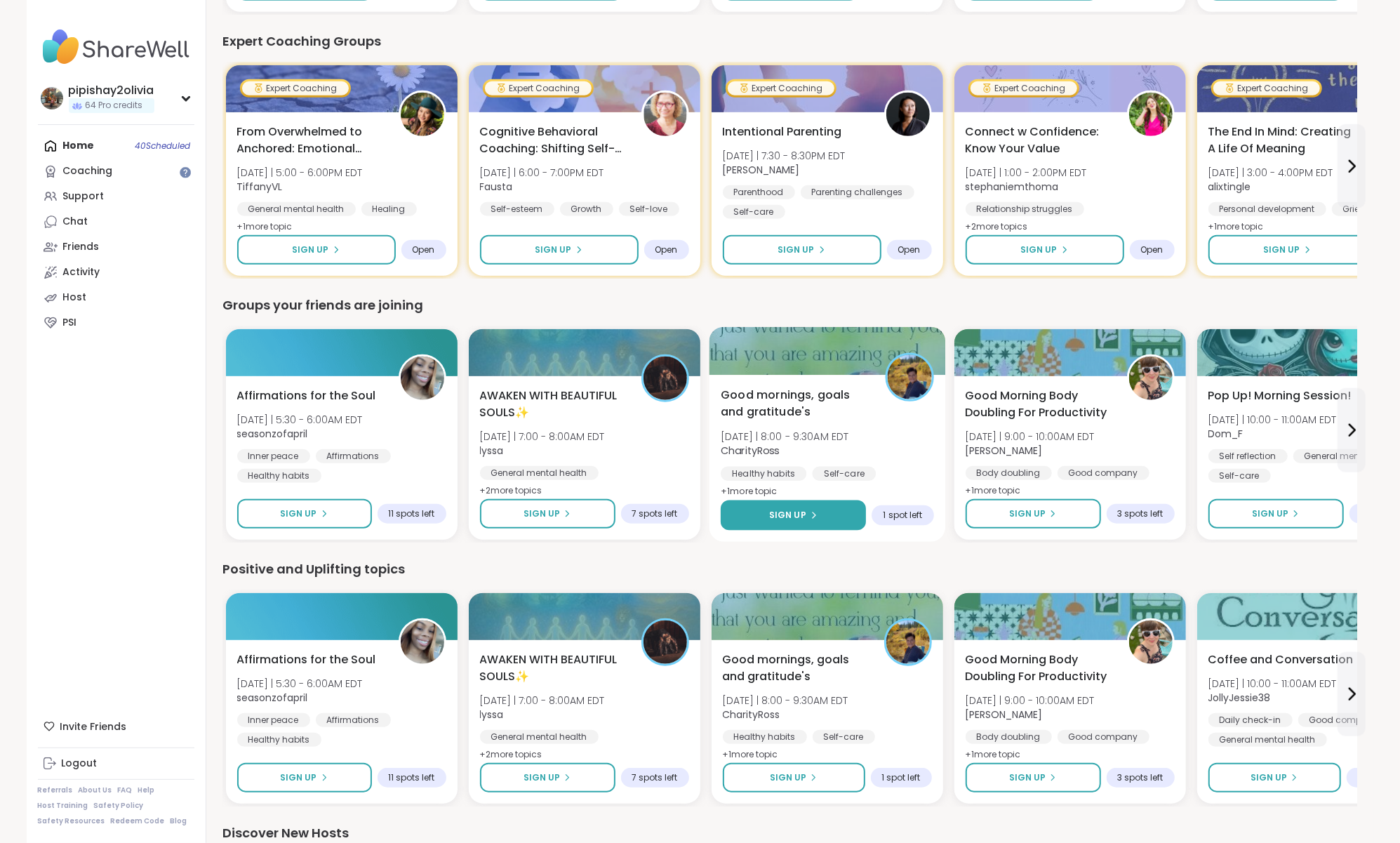
scroll to position [969, 0]
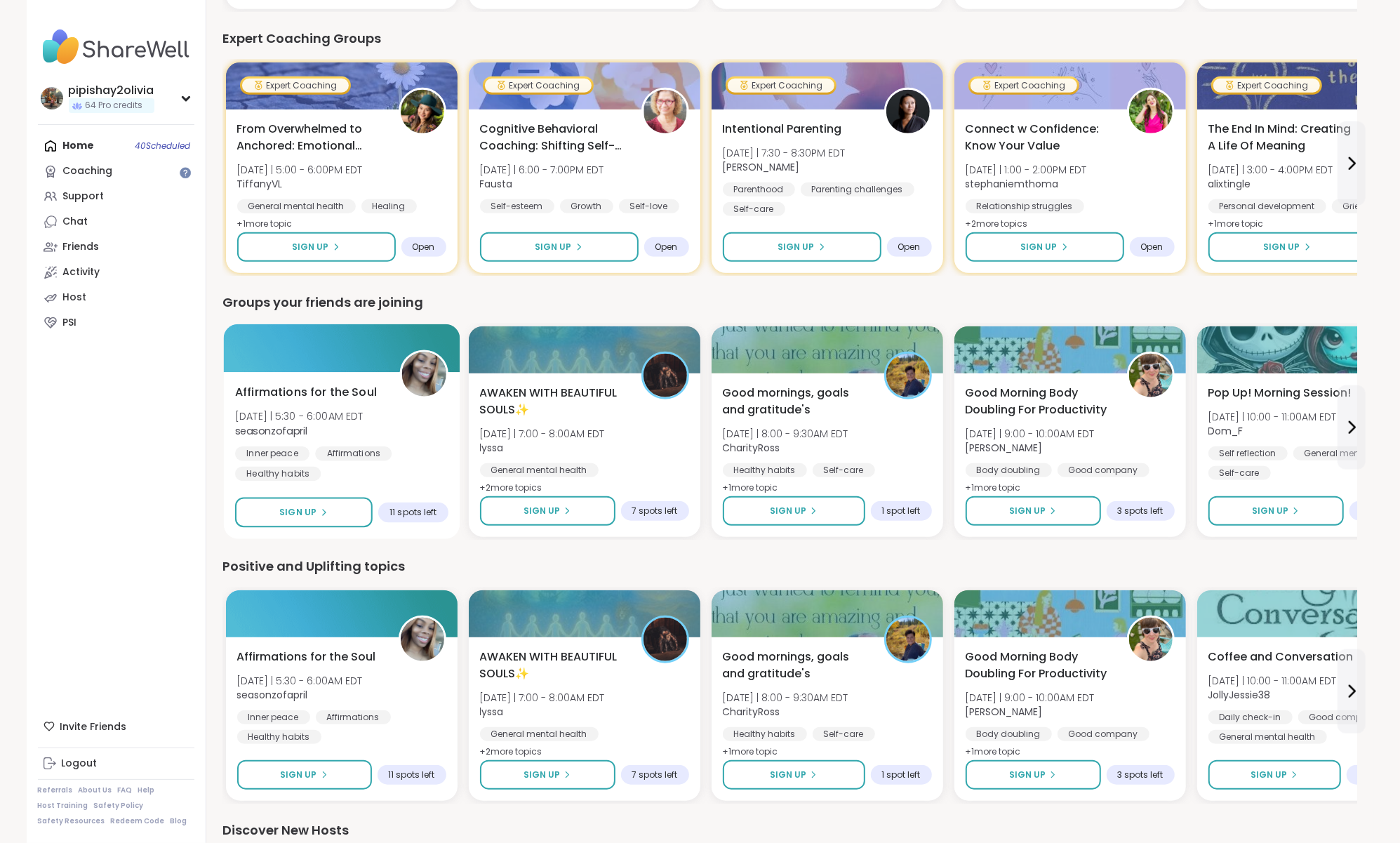
click at [408, 400] on div "Affirmations for the Soul [DATE] | 5:30 - 6:00AM EDT seasonzofapril Inner peace…" at bounding box center [342, 433] width 213 height 97
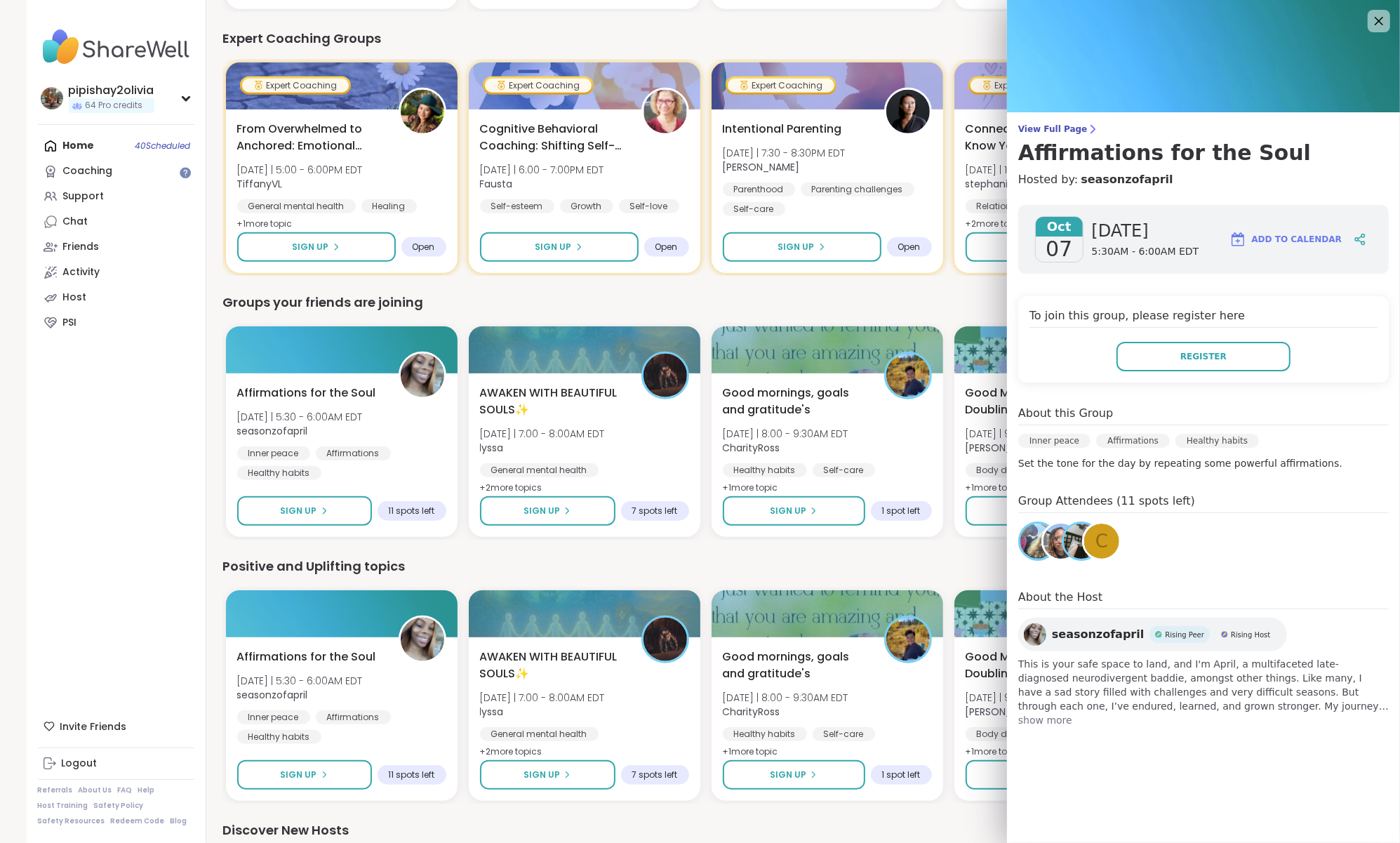
click at [470, 557] on div "Positive and Uplifting topics" at bounding box center [790, 566] width 1134 height 20
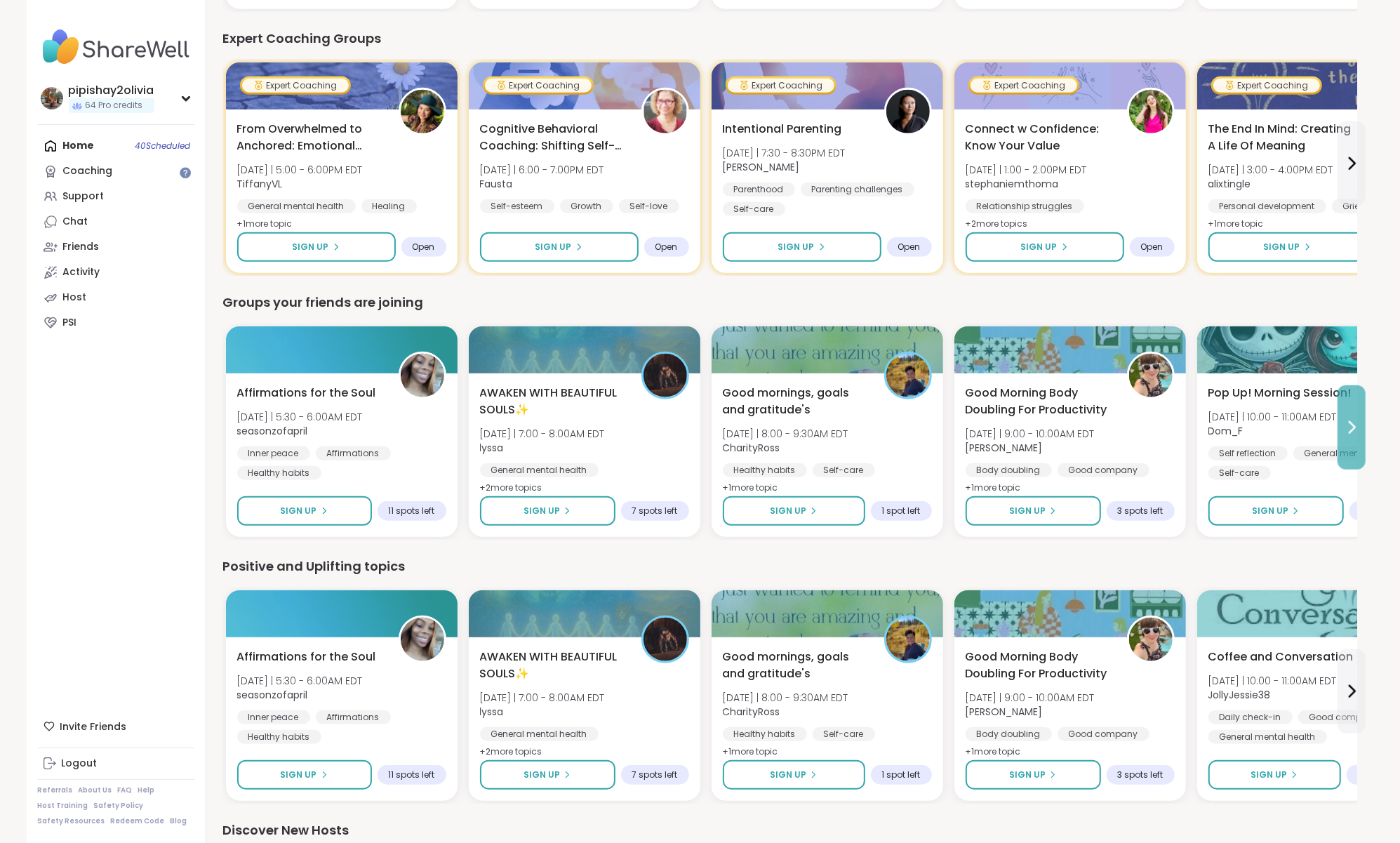
click at [1347, 450] on button at bounding box center [1351, 428] width 28 height 84
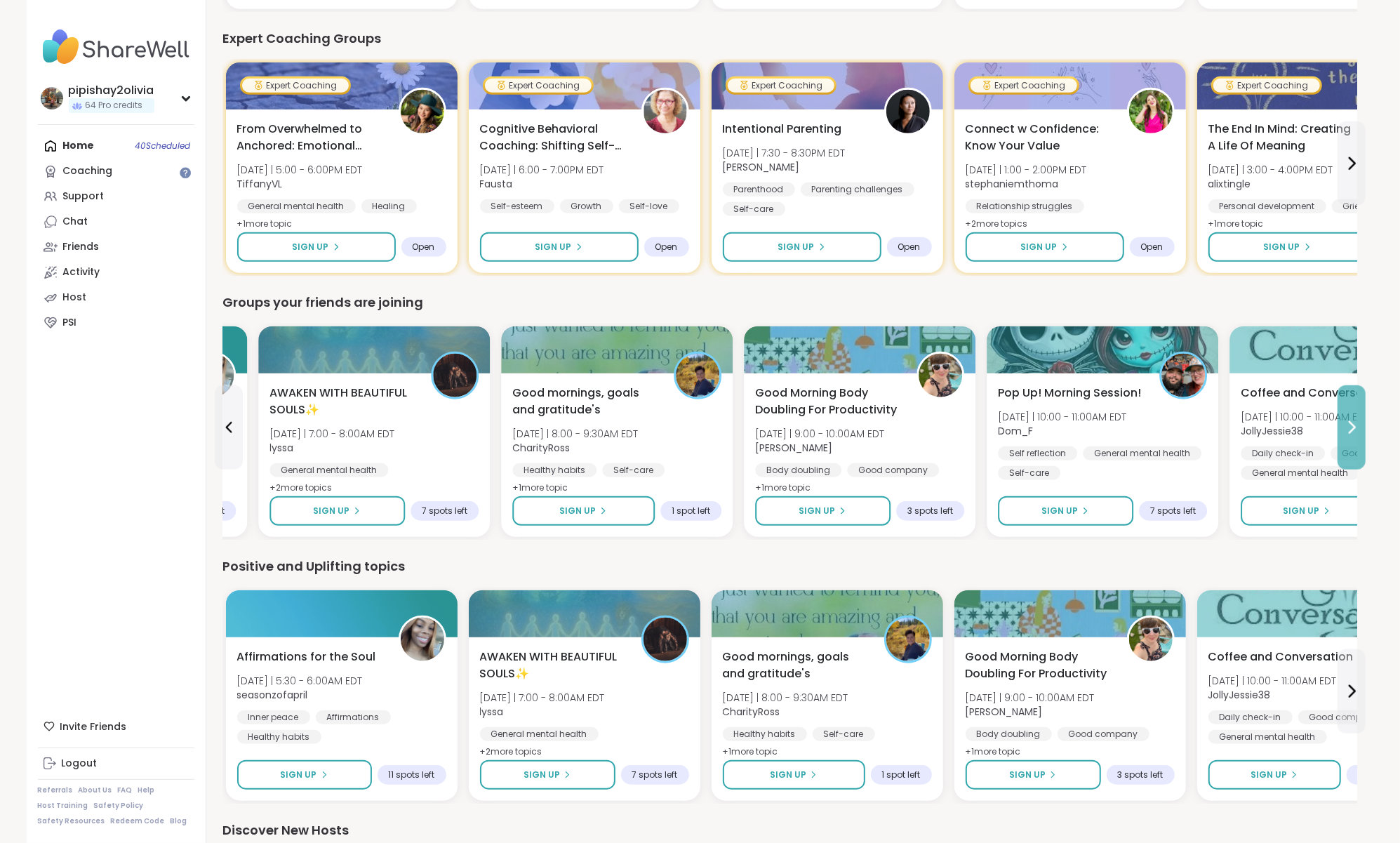
click at [1347, 450] on button at bounding box center [1351, 428] width 28 height 84
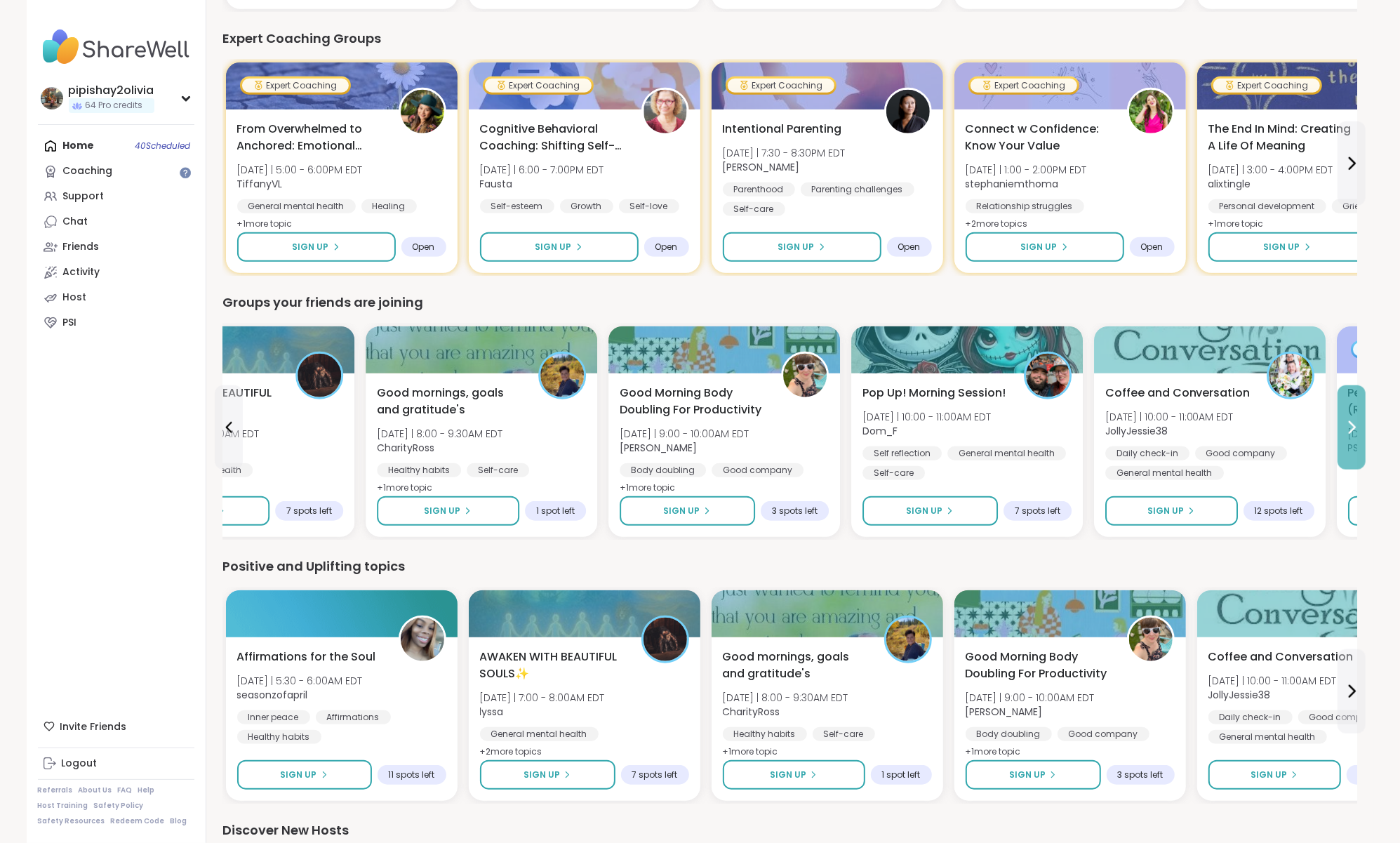
click at [1347, 450] on button at bounding box center [1351, 428] width 28 height 84
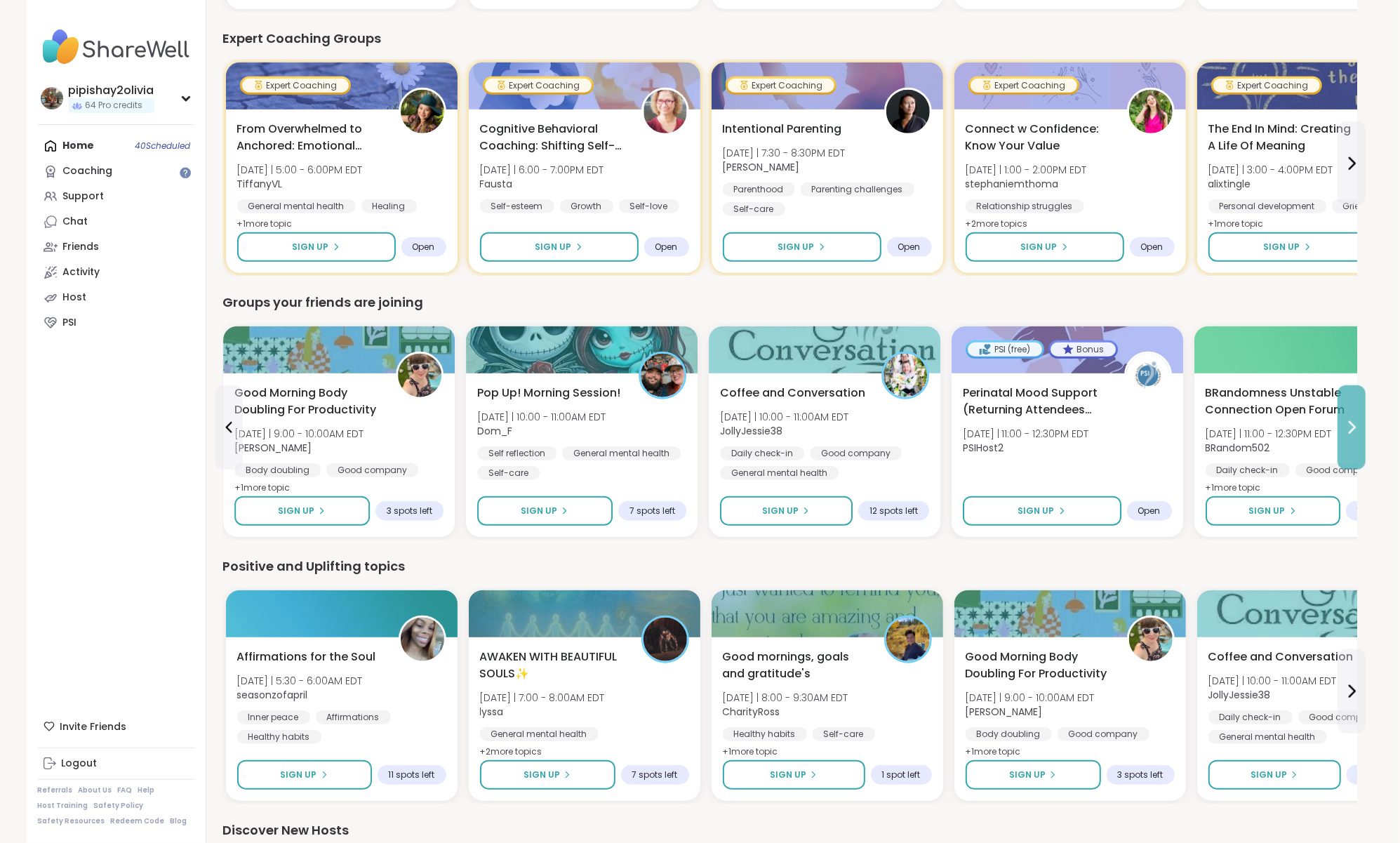
click at [1347, 450] on button at bounding box center [1351, 428] width 28 height 84
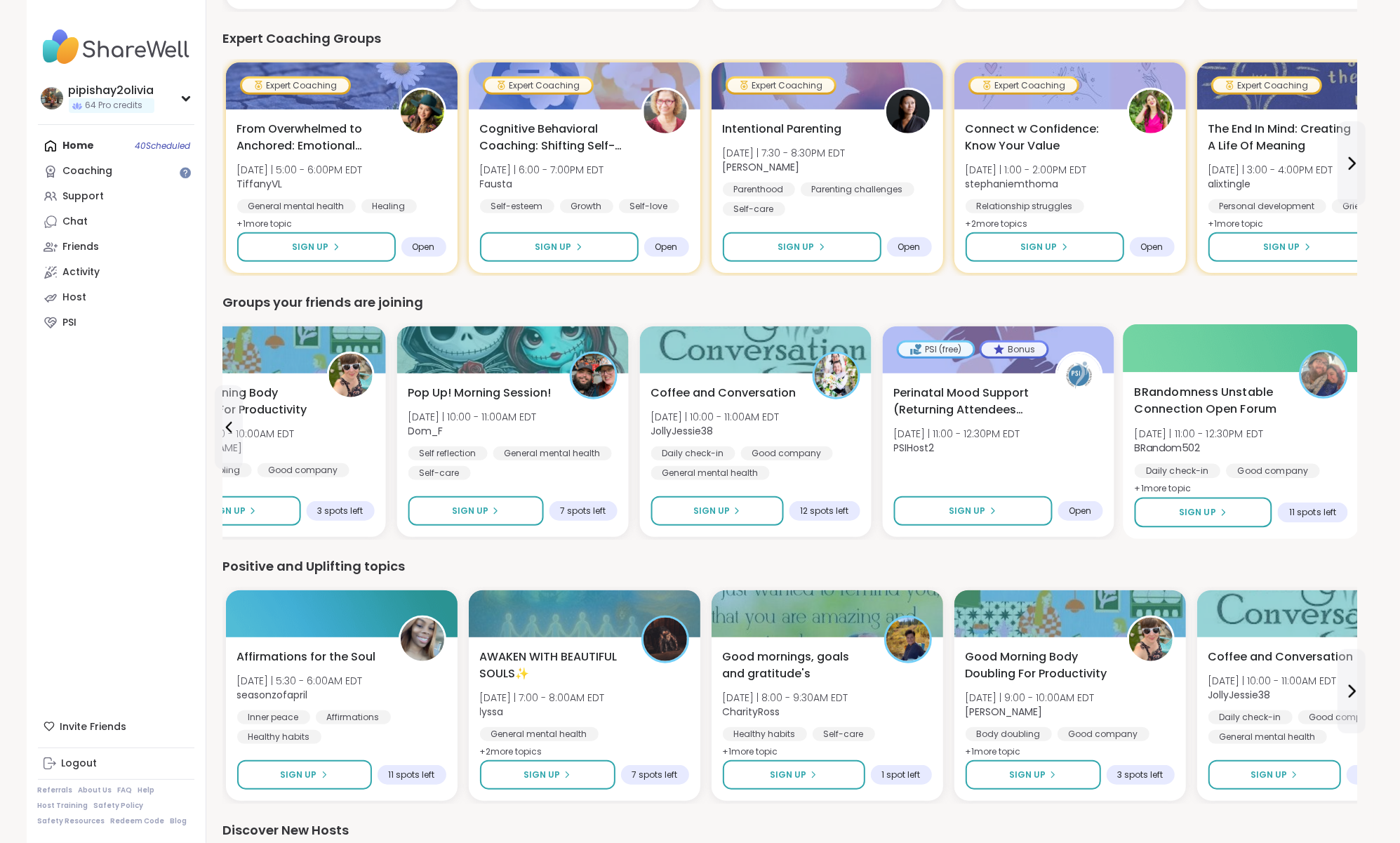
click at [1347, 450] on div "BRandomness Unstable Connection Open Forum [DATE] | 11:00 - 12:30PM EDT BRandom…" at bounding box center [1241, 441] width 213 height 115
click at [907, 546] on div "We think you'll like these groups AWAKEN WITH BEAUTIFUL SOULS✨ [DATE] | 7:00 - …" at bounding box center [790, 439] width 1134 height 1877
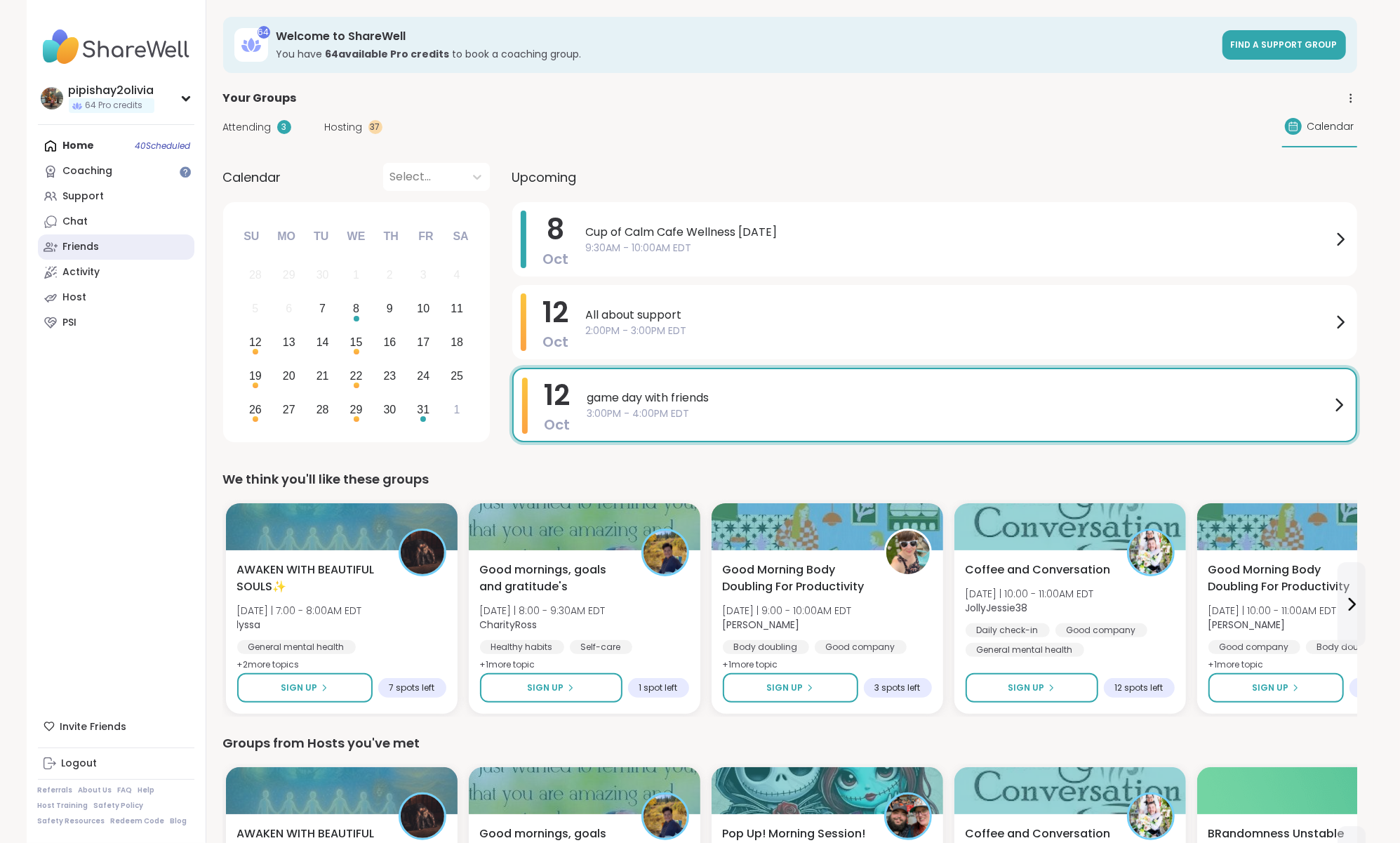
scroll to position [0, 0]
click at [91, 146] on div "Home 40 Scheduled Coaching Support Chat Friends Activity Host PSI" at bounding box center [116, 235] width 157 height 202
click at [364, 129] on div "Hosting 37" at bounding box center [354, 127] width 57 height 15
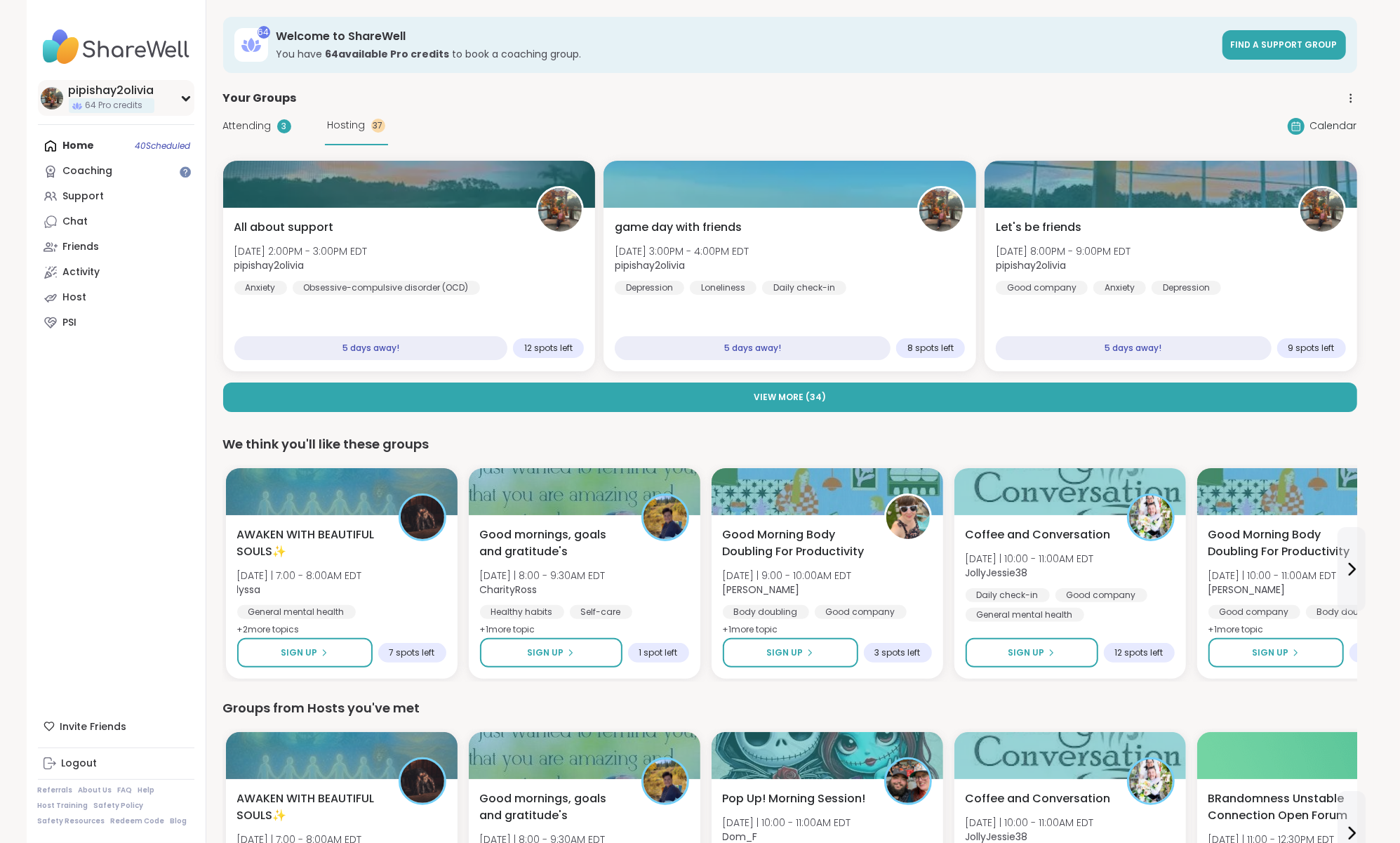
click at [106, 93] on div "pipishay2olivia" at bounding box center [112, 90] width 86 height 15
click at [94, 132] on link "Profile" at bounding box center [116, 137] width 157 height 25
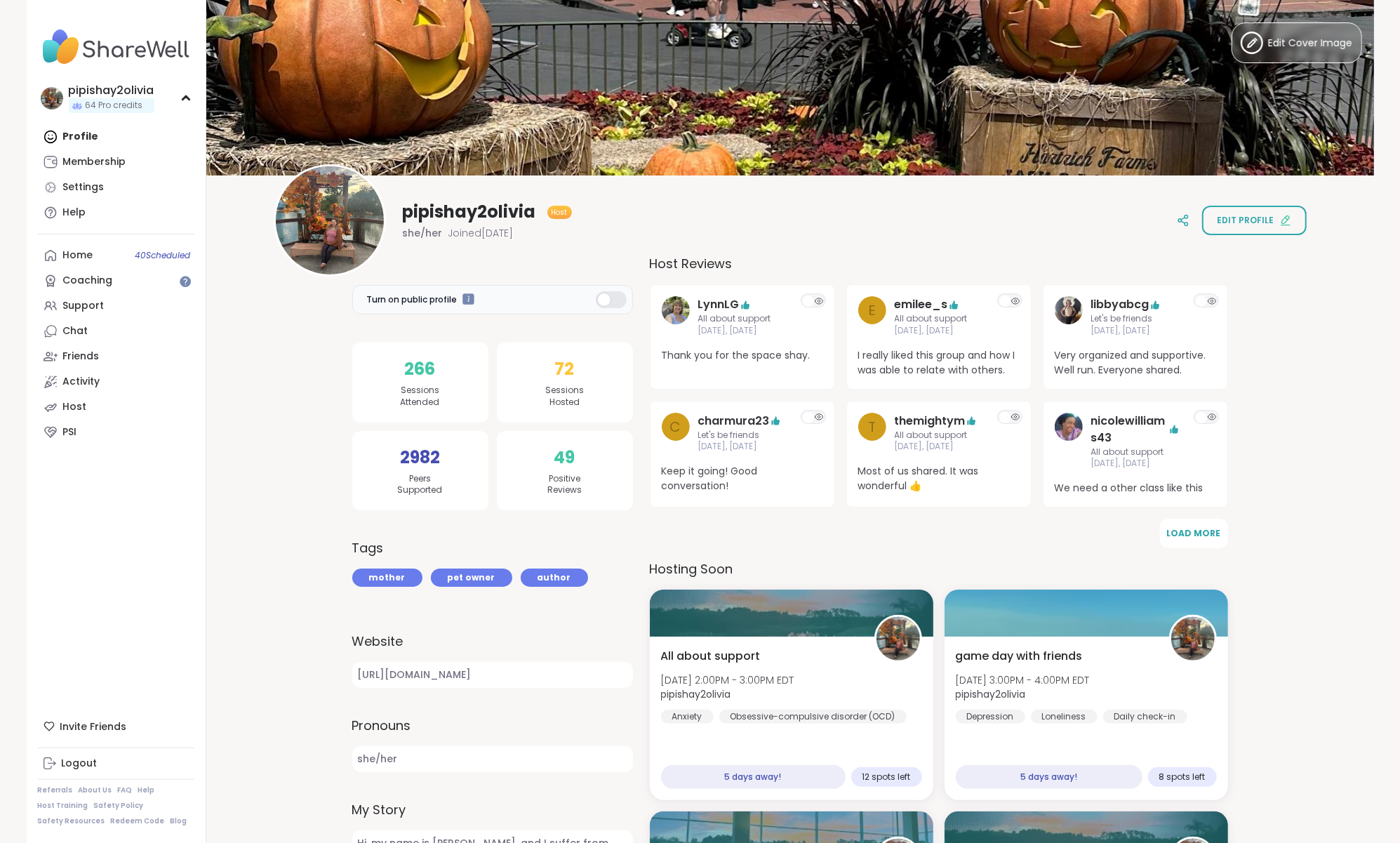
click at [649, 117] on img at bounding box center [790, 88] width 1168 height 176
click at [1282, 39] on span "Edit Cover Image" at bounding box center [1311, 43] width 84 height 15
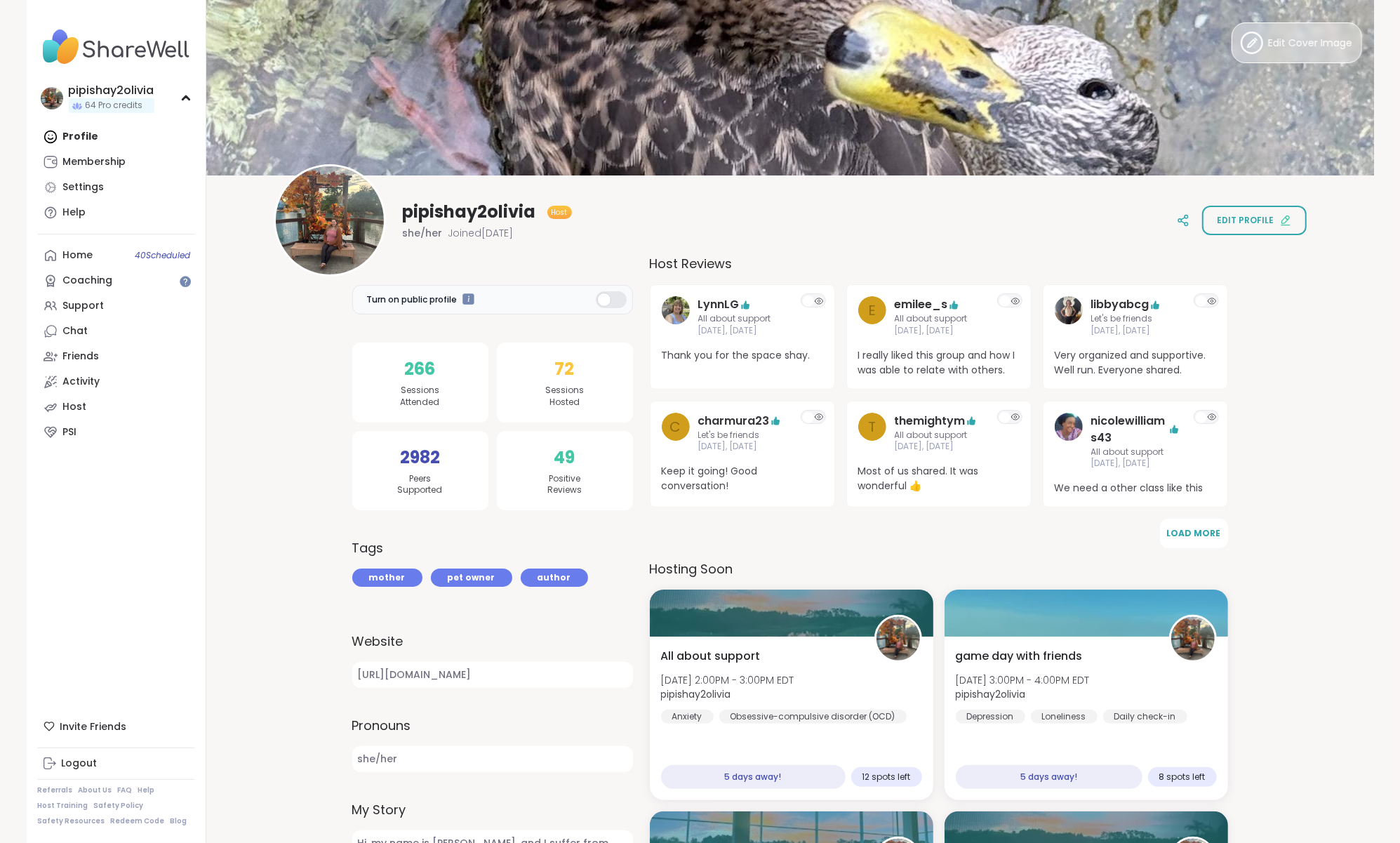
click at [1304, 45] on span "Edit Cover Image" at bounding box center [1311, 43] width 84 height 15
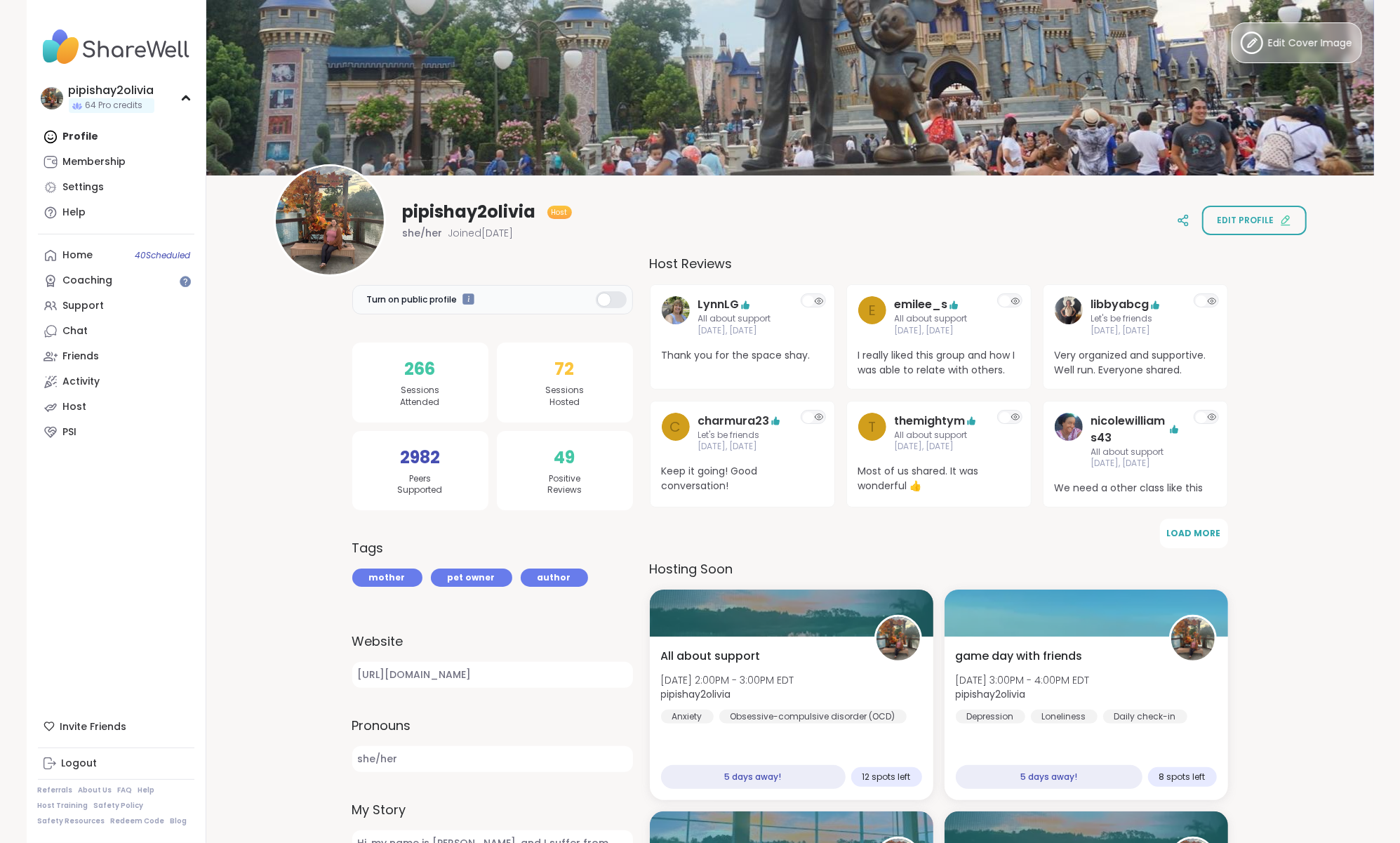
click at [1261, 58] on button "Edit Cover Image" at bounding box center [1297, 43] width 131 height 41
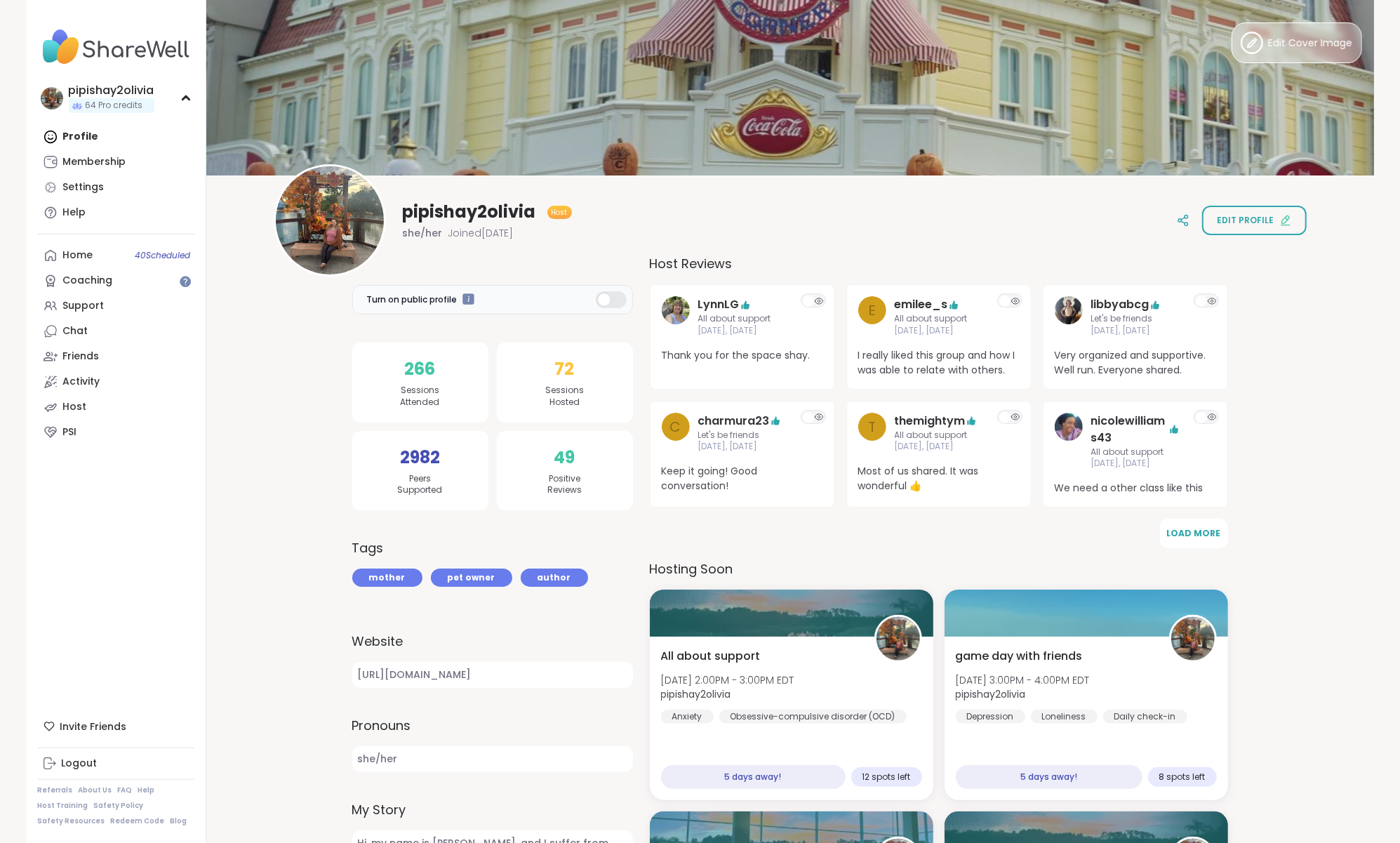
click at [1262, 50] on icon at bounding box center [1252, 42] width 23 height 23
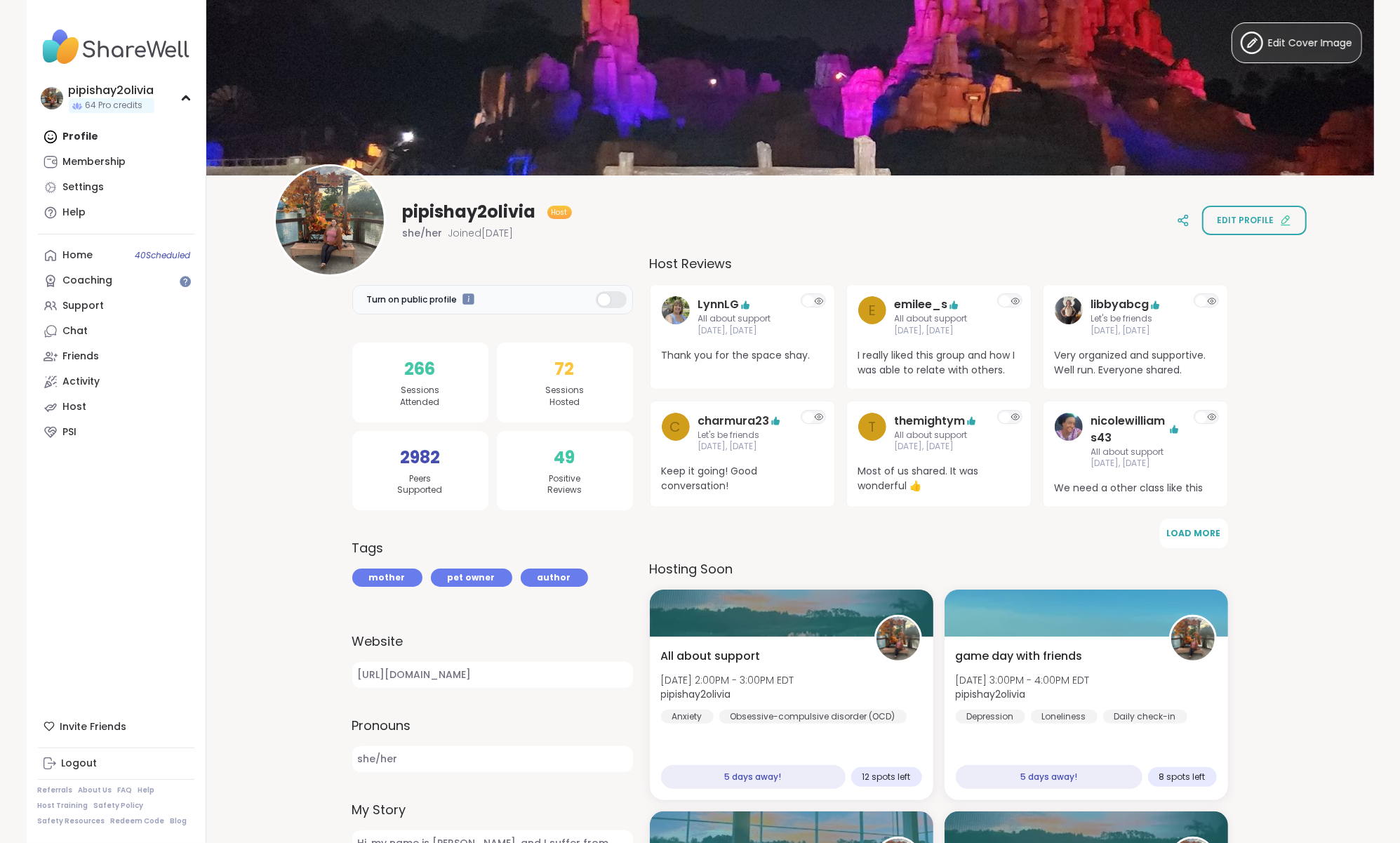
click at [971, 242] on div "pipishay2olivia Host she/her Joined [DATE] Edit profile" at bounding box center [790, 220] width 1033 height 113
click at [1286, 55] on button "Edit Cover Image" at bounding box center [1297, 43] width 131 height 41
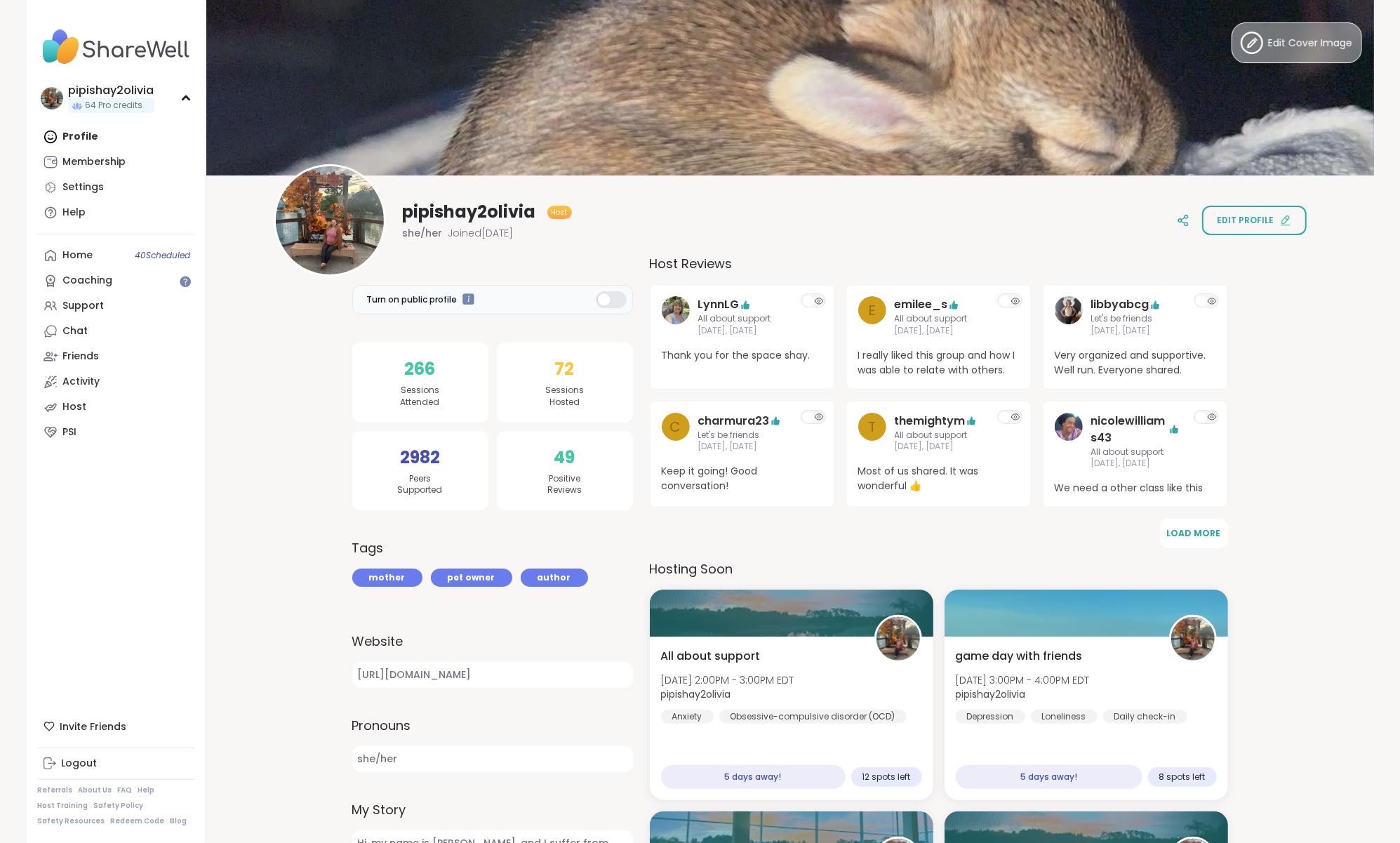
click at [1288, 45] on span "Edit Cover Image" at bounding box center [1311, 43] width 84 height 15
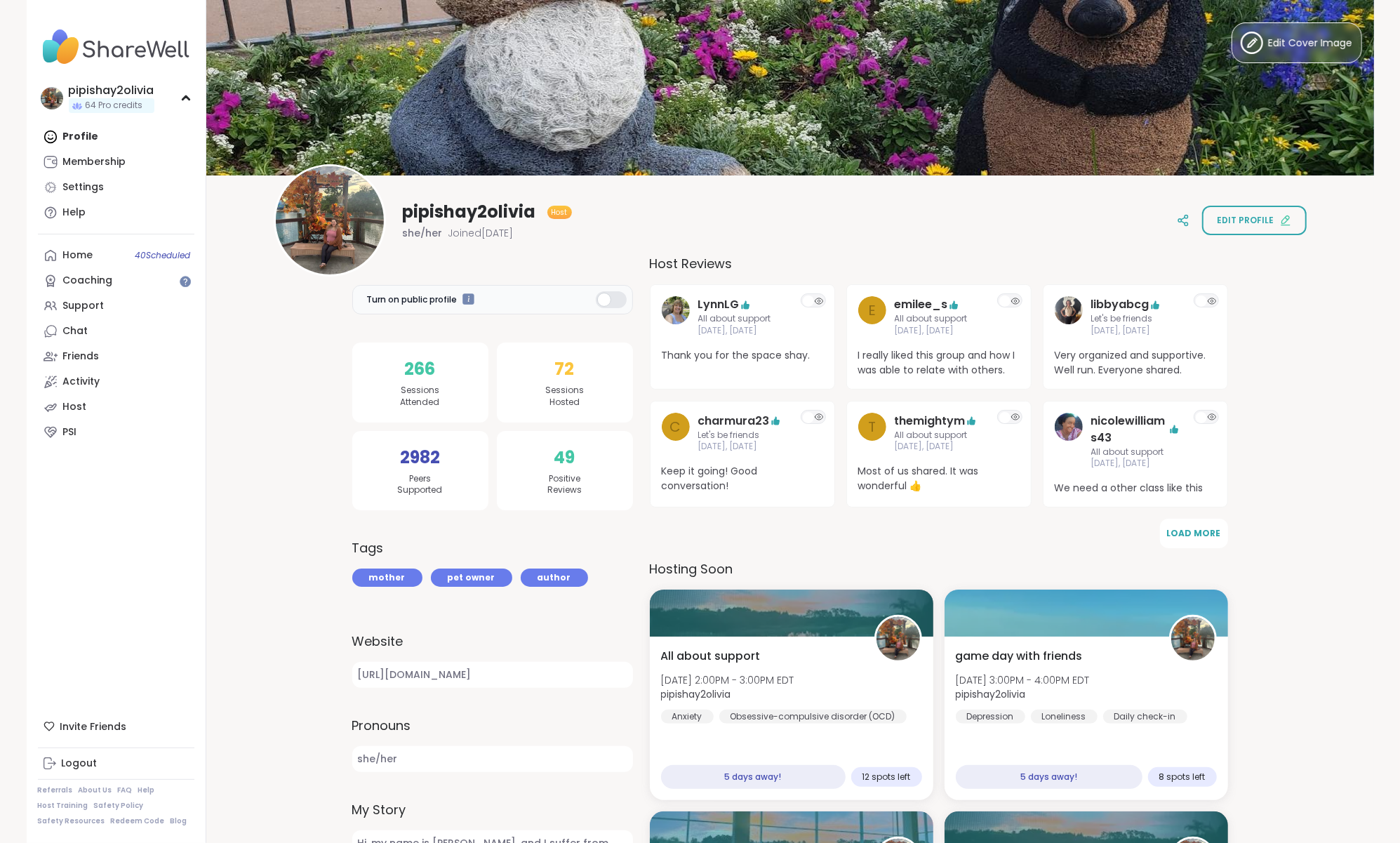
click at [1021, 106] on img at bounding box center [790, 88] width 1168 height 176
click at [1253, 47] on icon at bounding box center [1252, 42] width 23 height 23
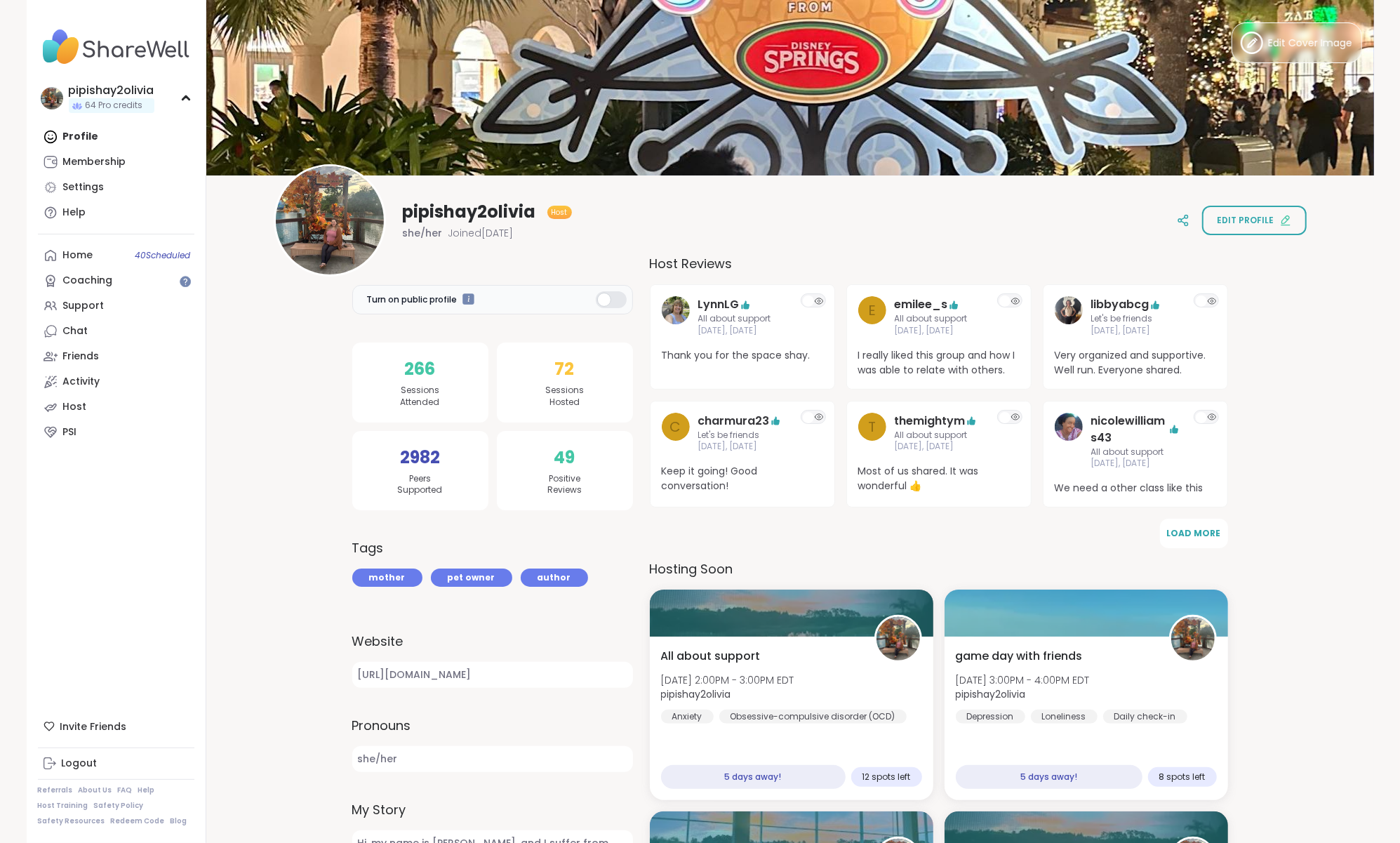
click at [1055, 159] on img at bounding box center [790, 88] width 1168 height 176
click at [1308, 38] on span "Edit Cover Image" at bounding box center [1311, 43] width 84 height 15
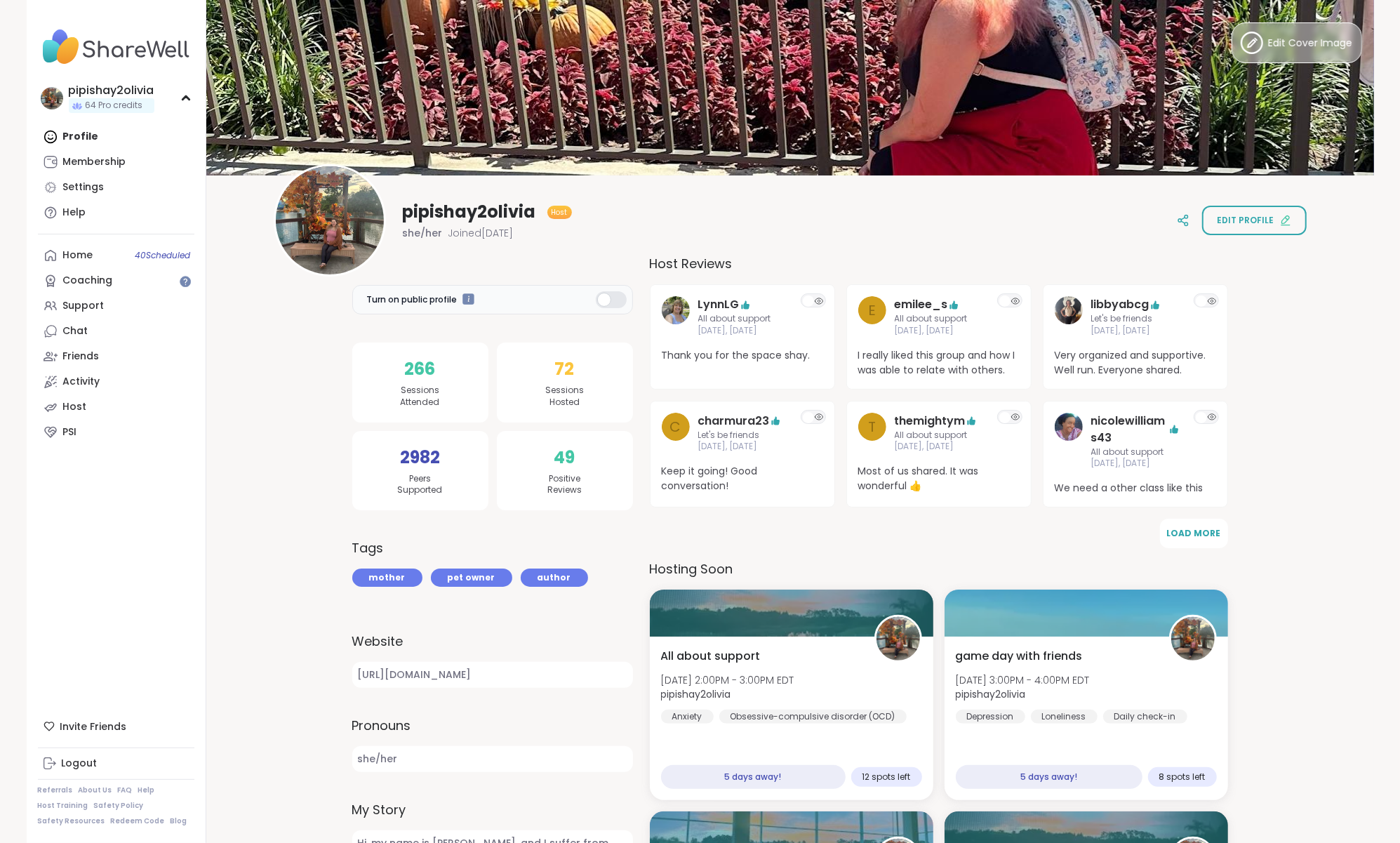
click at [1311, 24] on button "Edit Cover Image" at bounding box center [1297, 43] width 131 height 41
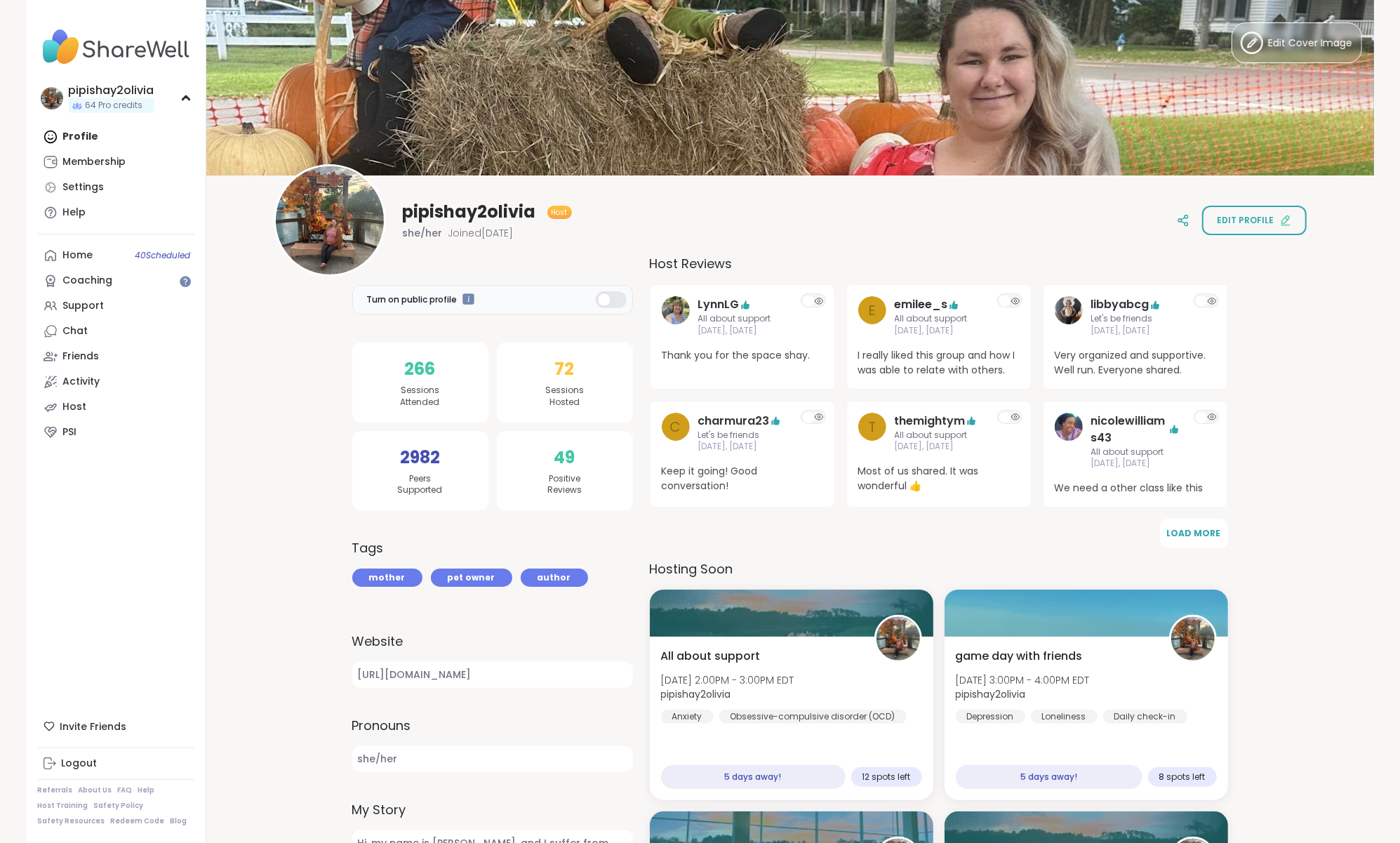
drag, startPoint x: 890, startPoint y: 78, endPoint x: 917, endPoint y: 2, distance: 80.7
click at [492, 76] on img at bounding box center [790, 88] width 1168 height 176
click at [1242, 46] on circle at bounding box center [1252, 42] width 21 height 21
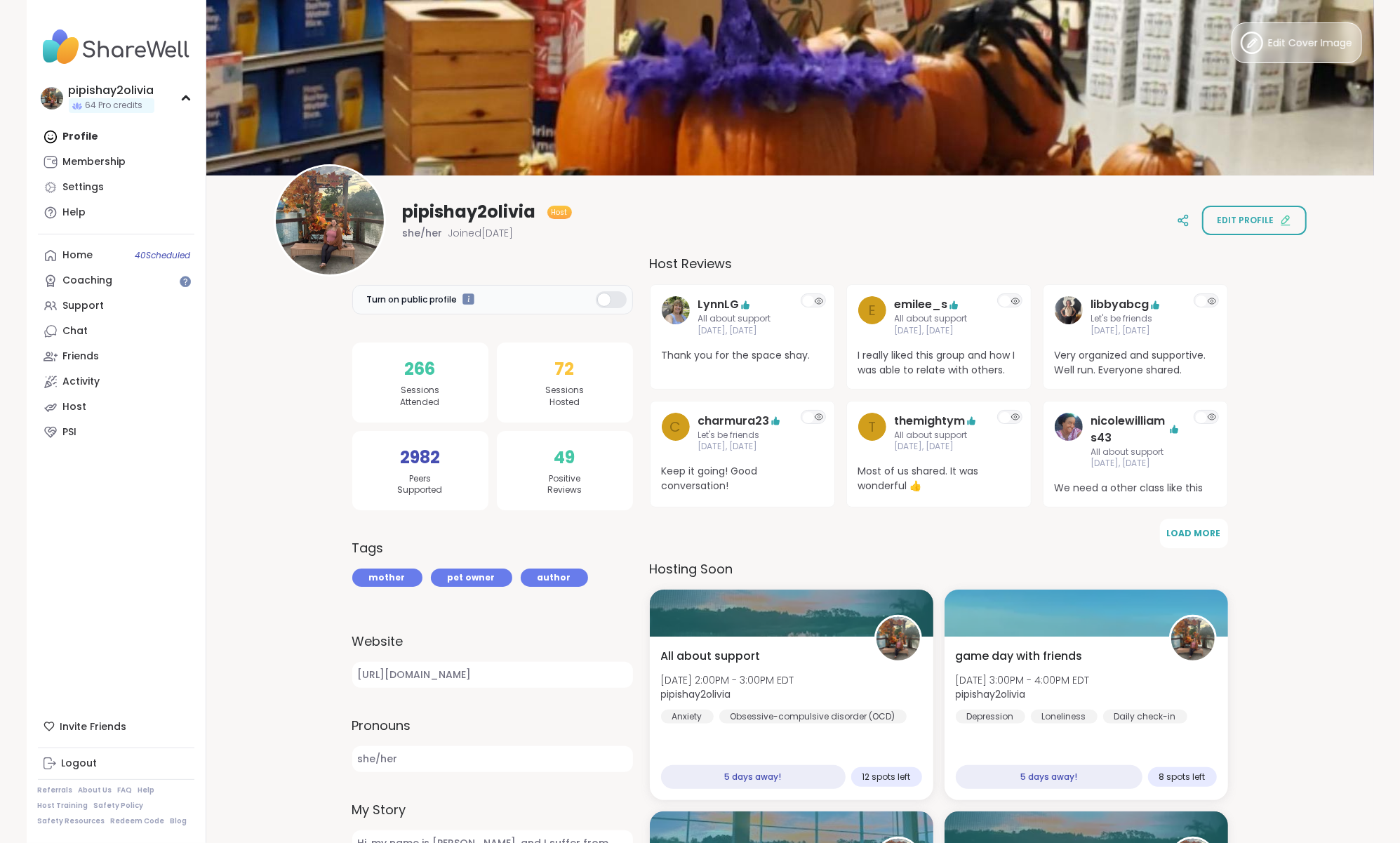
click at [1335, 33] on button "Edit Cover Image" at bounding box center [1297, 43] width 131 height 41
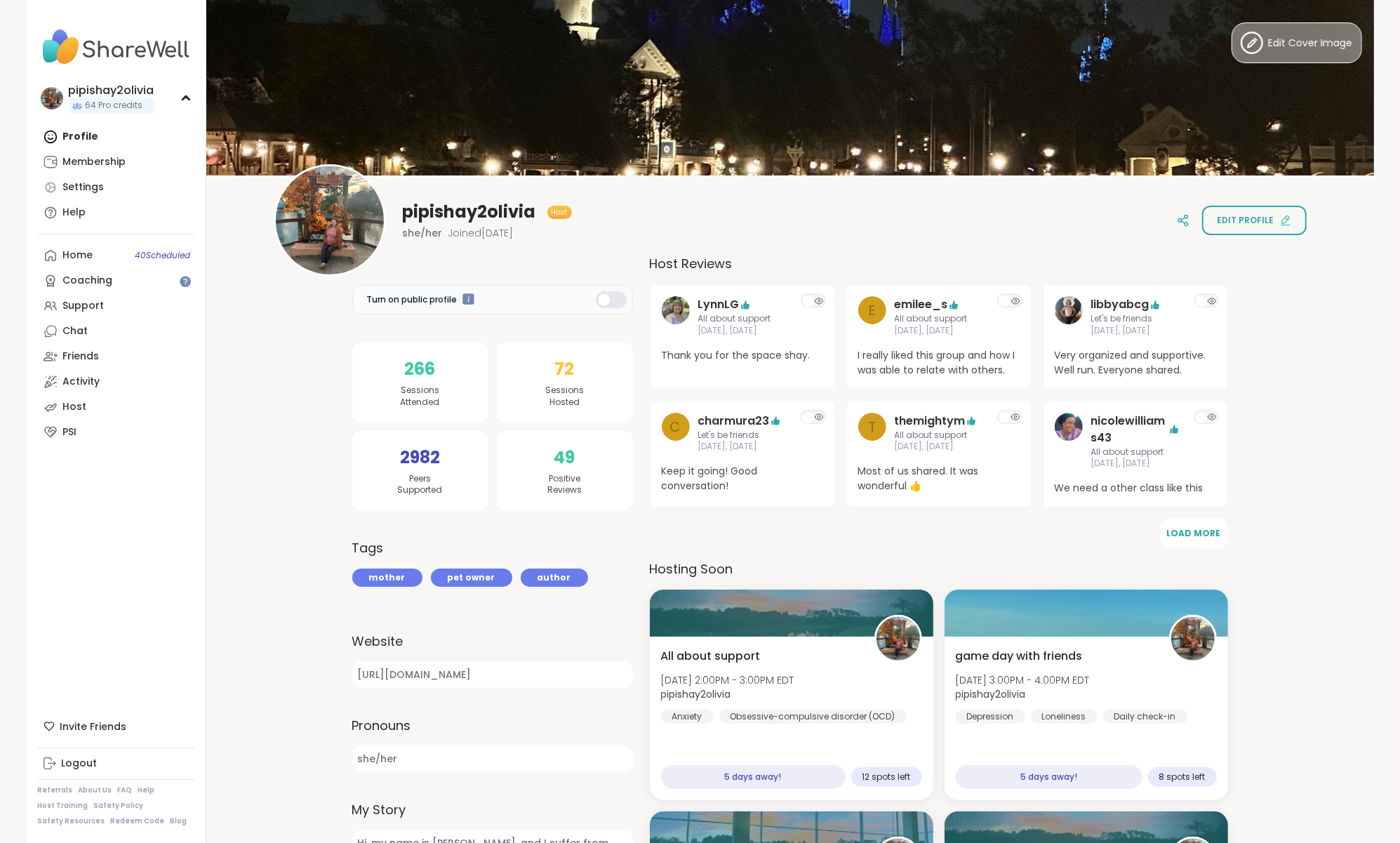
click at [1299, 49] on span "Edit Cover Image" at bounding box center [1311, 43] width 84 height 15
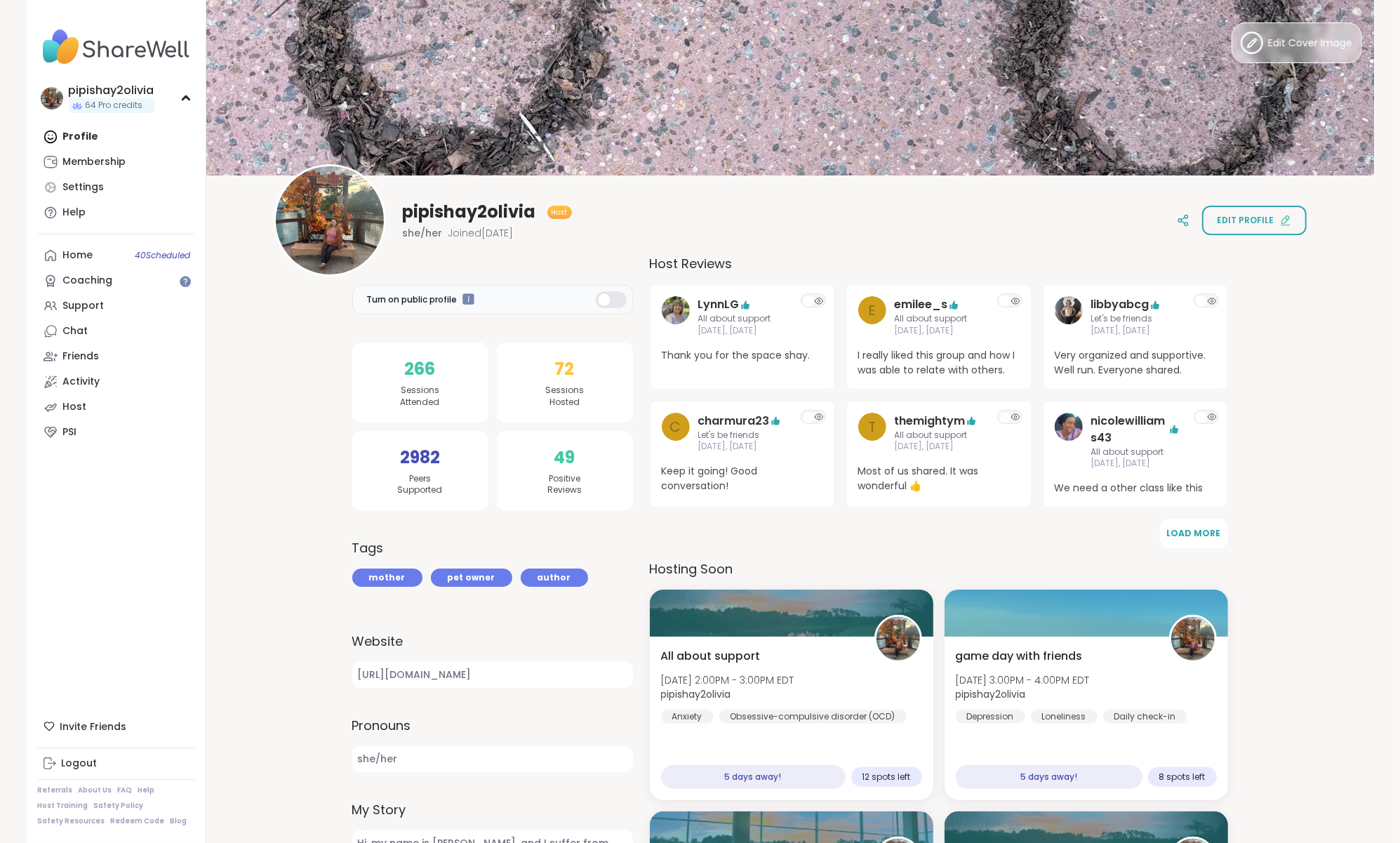
click at [1283, 34] on button "Edit Cover Image" at bounding box center [1297, 43] width 131 height 41
